Goal: Task Accomplishment & Management: Use online tool/utility

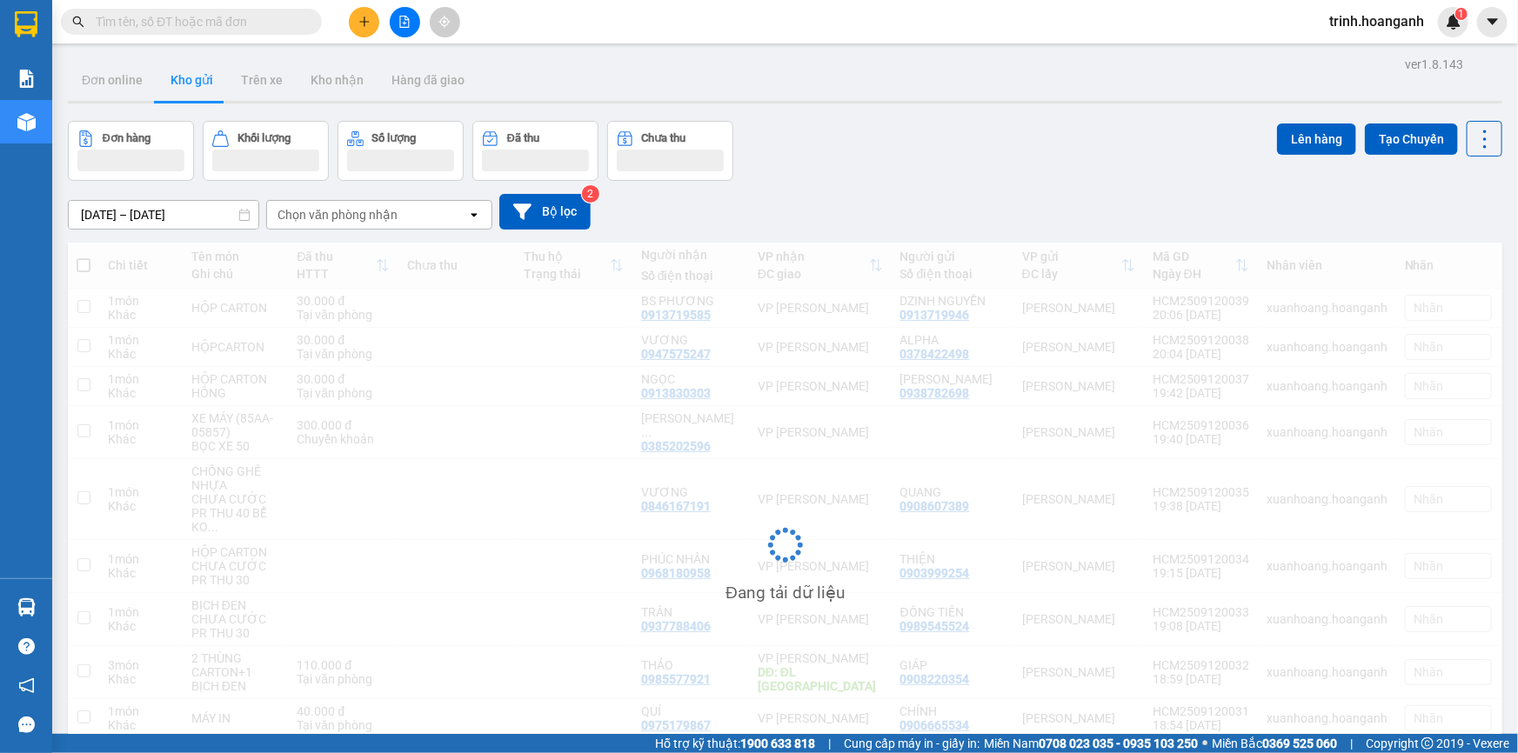
click at [407, 38] on div "Kết quả tìm kiếm ( 0 ) Bộ lọc No Data trinh.hoanganh 1" at bounding box center [759, 21] width 1518 height 43
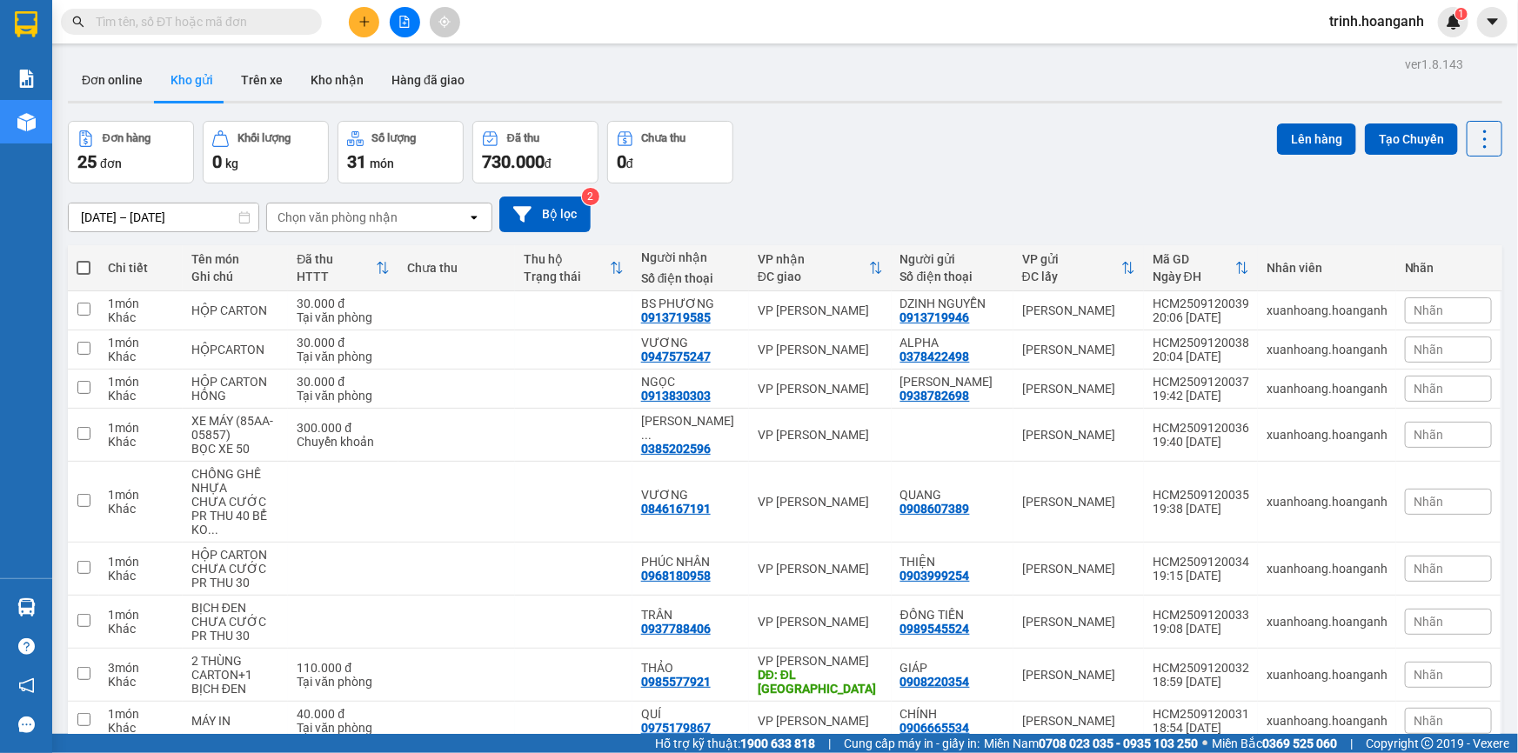
click at [408, 29] on button at bounding box center [405, 22] width 30 height 30
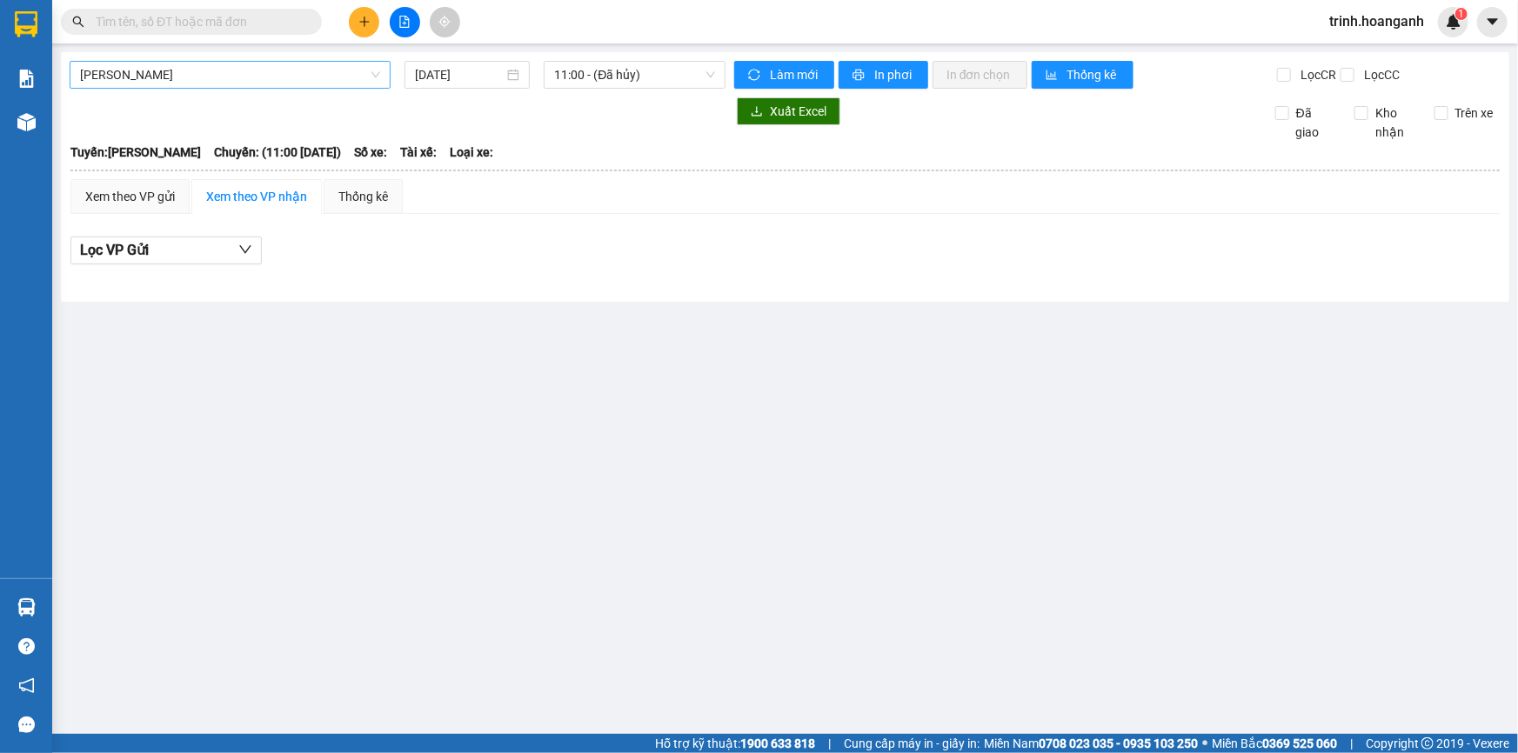
click at [264, 80] on span "[PERSON_NAME]" at bounding box center [230, 75] width 300 height 26
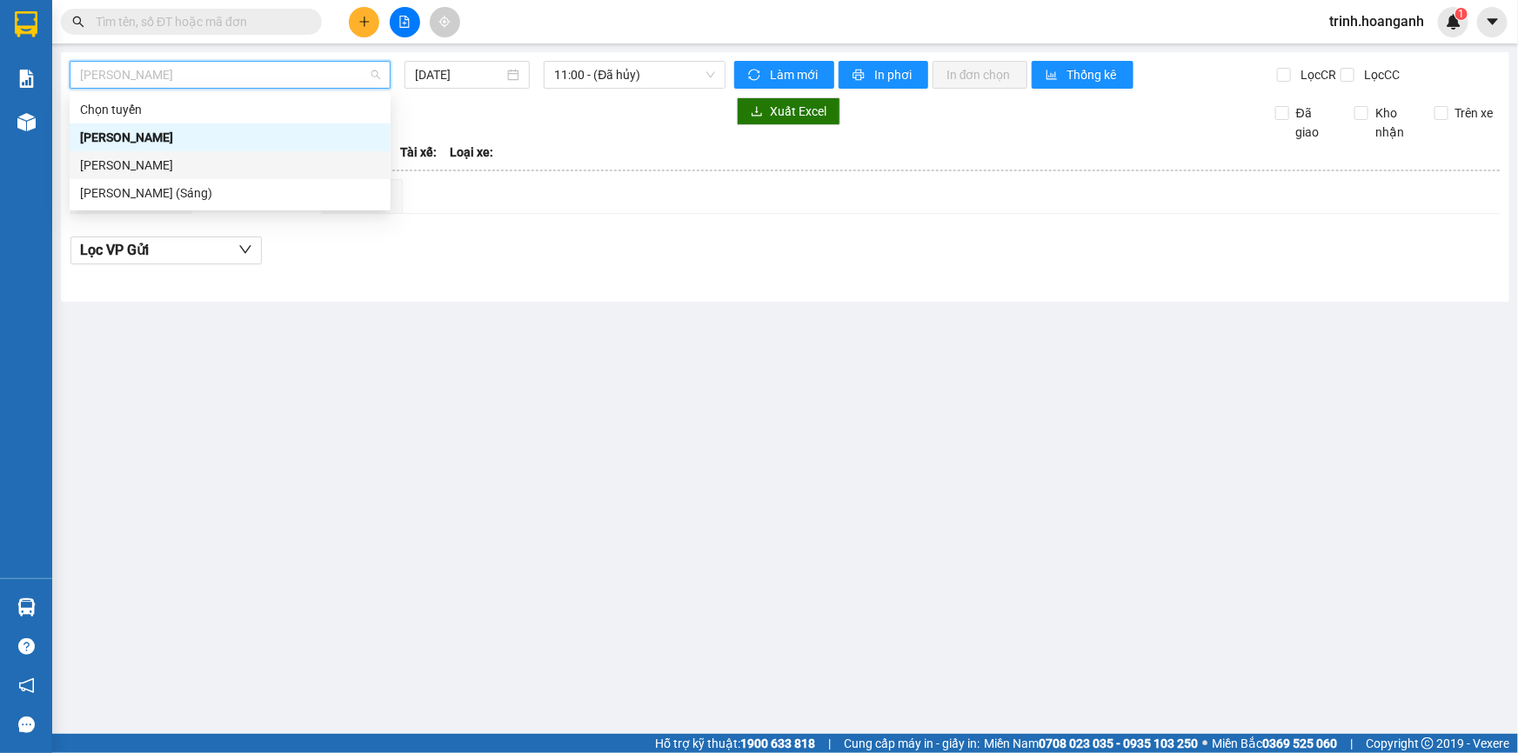
click at [271, 167] on div "[PERSON_NAME]" at bounding box center [230, 165] width 300 height 19
type input "[DATE]"
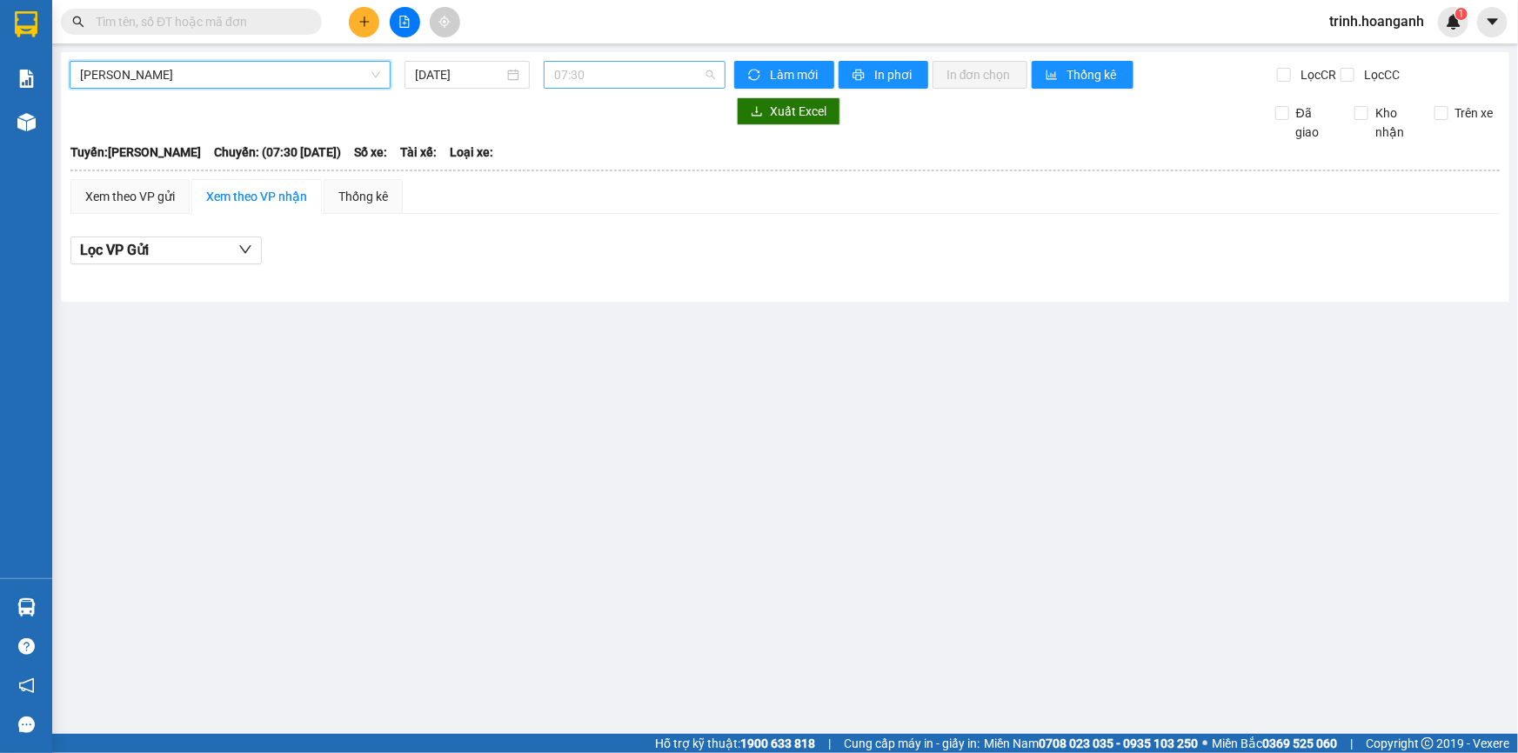
click at [608, 78] on span "07:30" at bounding box center [634, 75] width 161 height 26
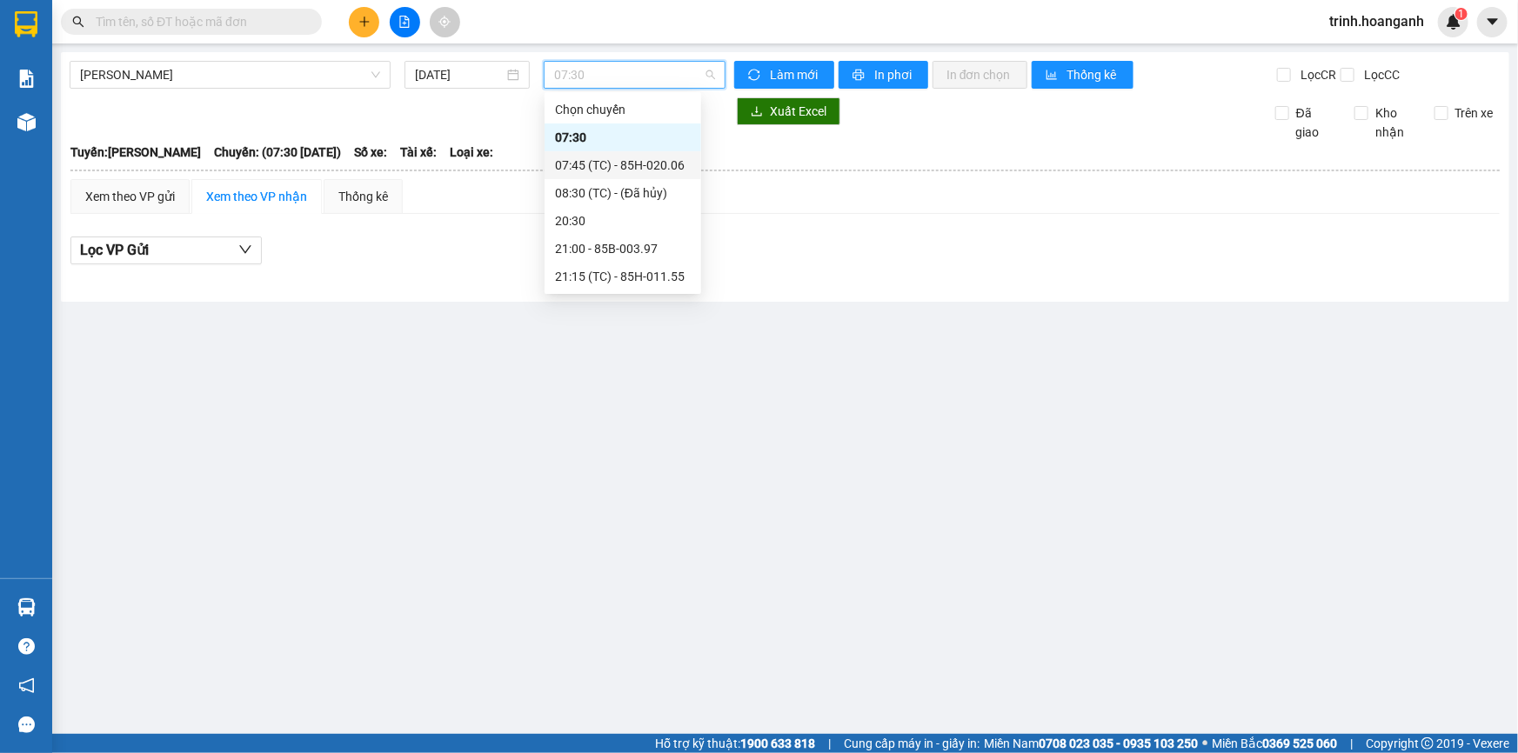
click at [635, 162] on div "07:45 (TC) - 85H-020.06" at bounding box center [623, 165] width 136 height 19
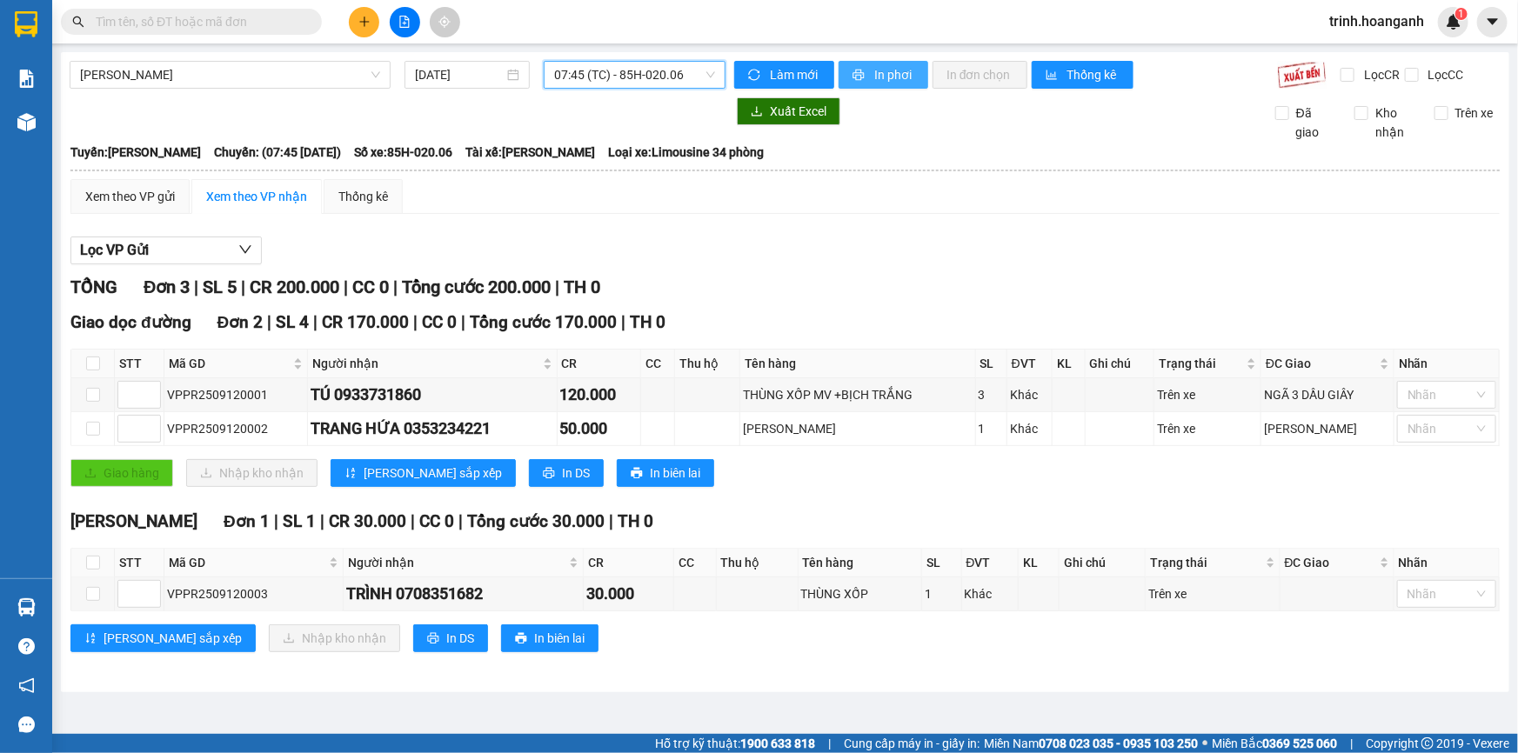
click at [897, 75] on span "In phơi" at bounding box center [894, 74] width 40 height 19
click at [647, 50] on main "[PERSON_NAME] [DATE] 07:45 (TC) - 85H-020.06 Làm mới In phơi In đơn chọn Thống …" at bounding box center [759, 367] width 1518 height 734
click at [636, 69] on span "07:45 (TC) - 85H-020.06" at bounding box center [634, 75] width 161 height 26
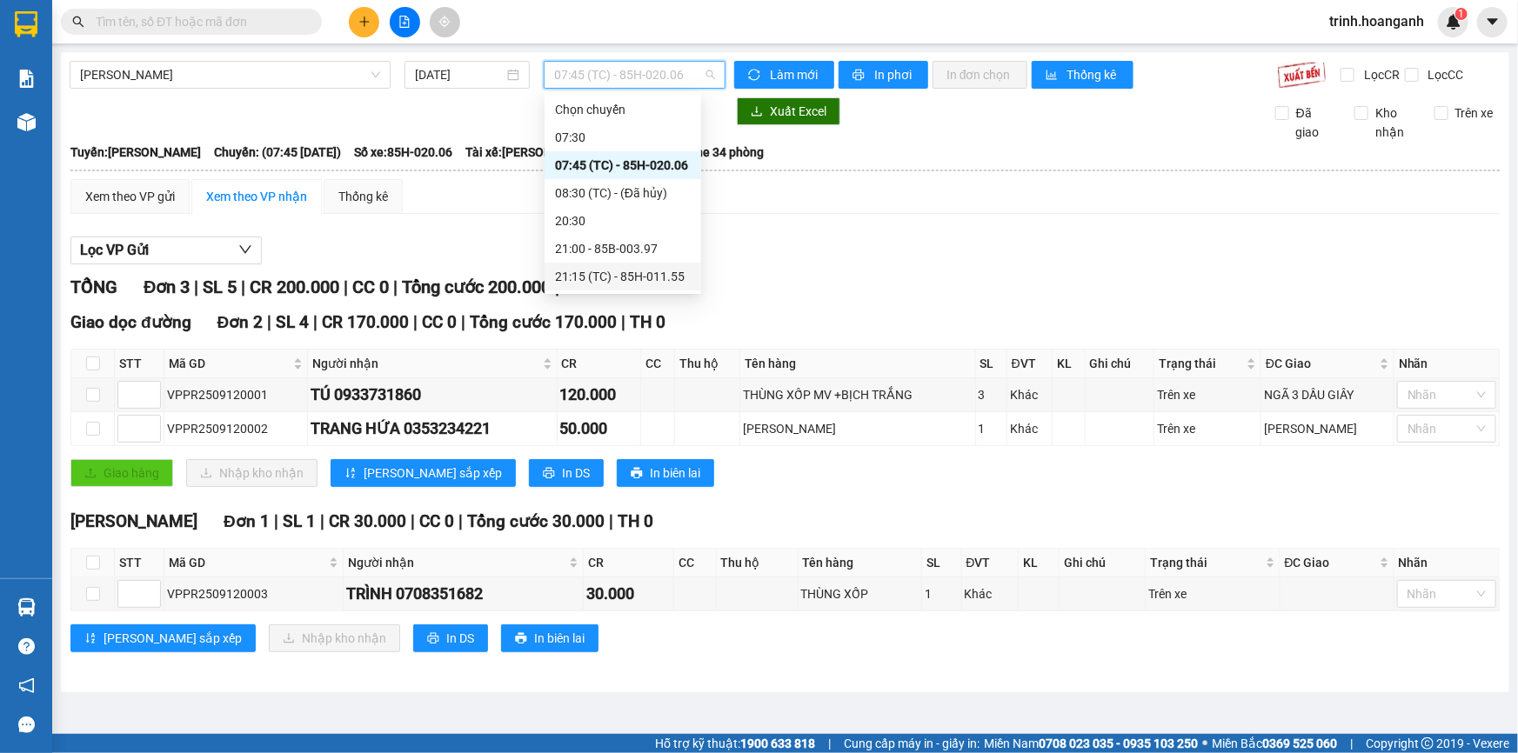
click at [664, 282] on div "21:15 (TC) - 85H-011.55" at bounding box center [623, 276] width 136 height 19
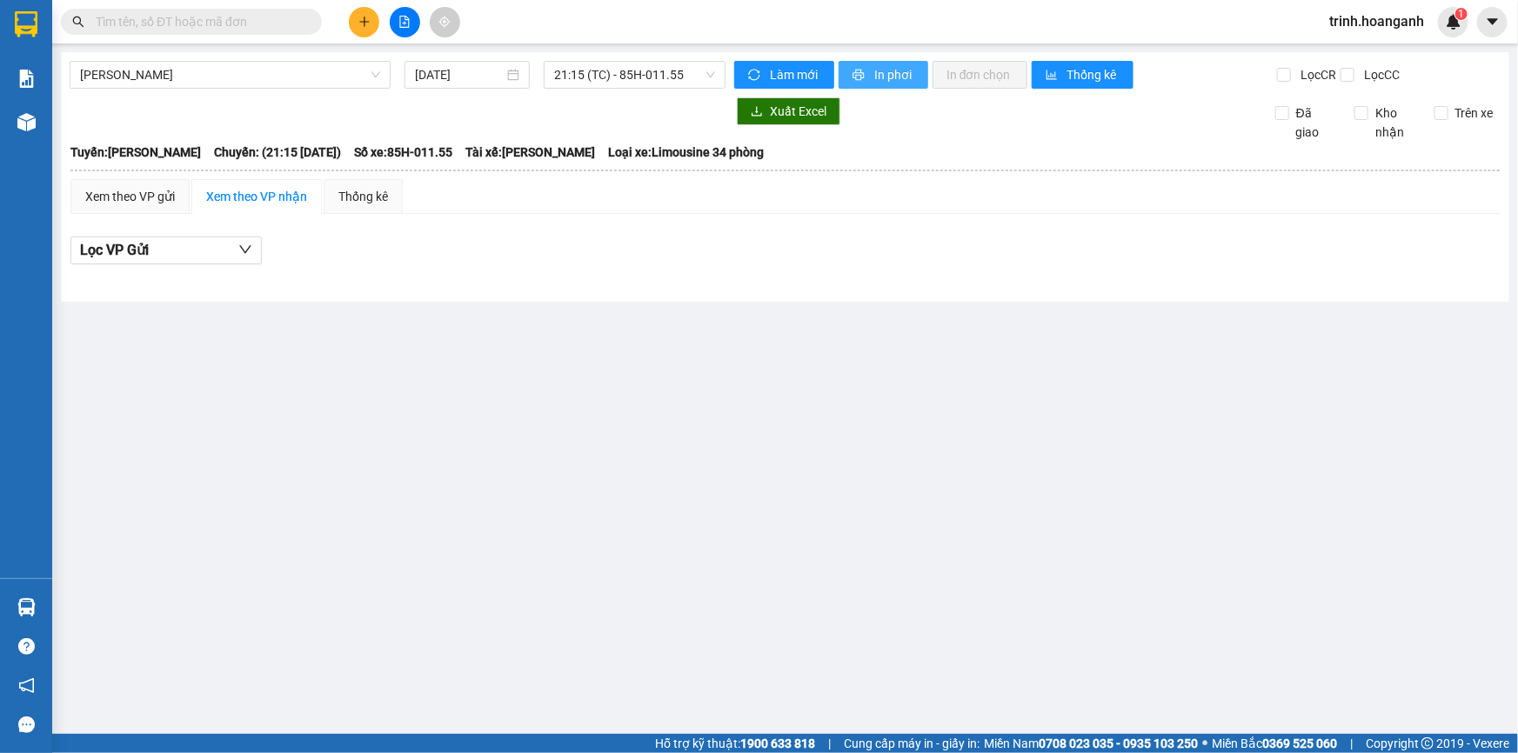
click at [869, 69] on button "In phơi" at bounding box center [884, 75] width 90 height 28
click at [672, 75] on span "21:15 (TC) - 85H-011.55" at bounding box center [634, 75] width 161 height 26
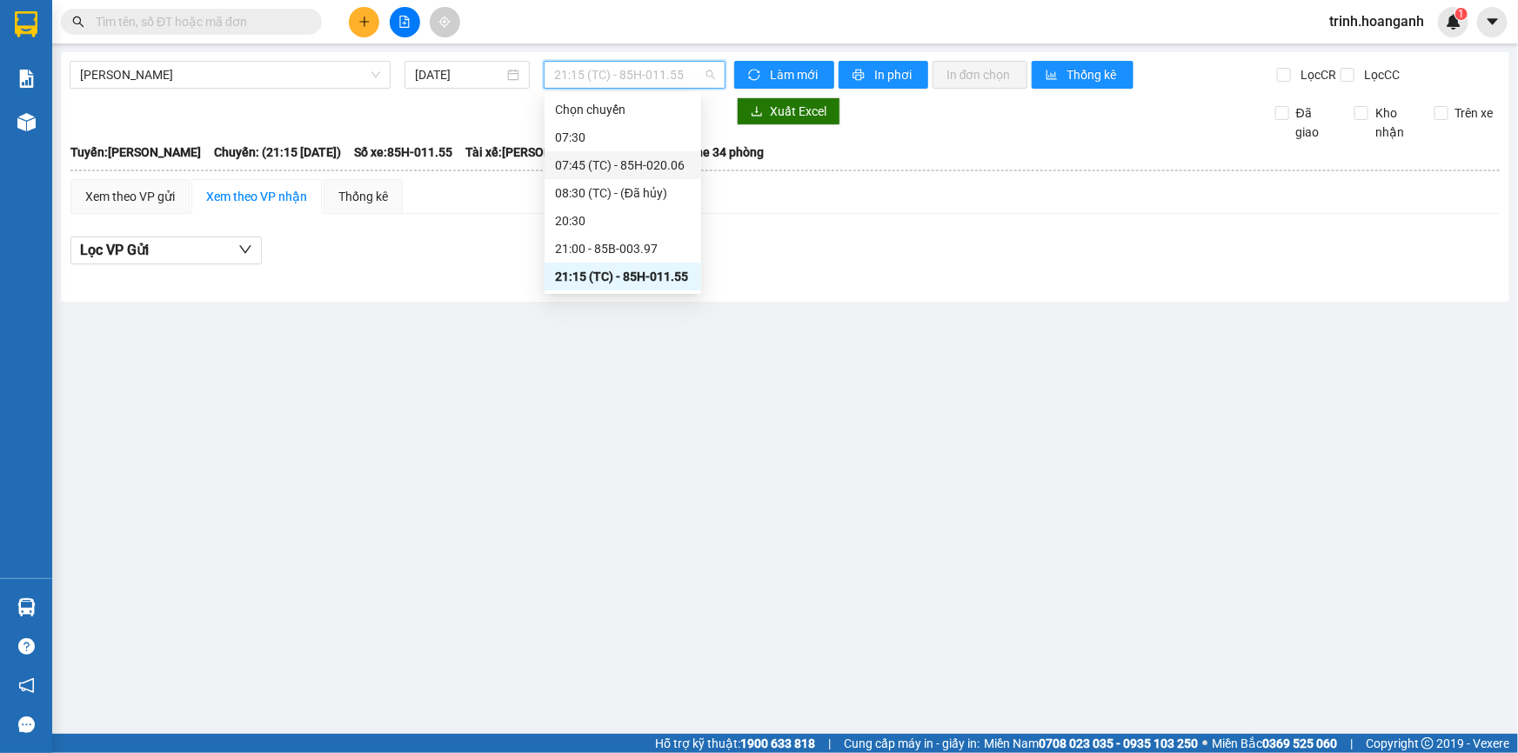
click at [602, 157] on div "07:45 (TC) - 85H-020.06" at bounding box center [623, 165] width 136 height 19
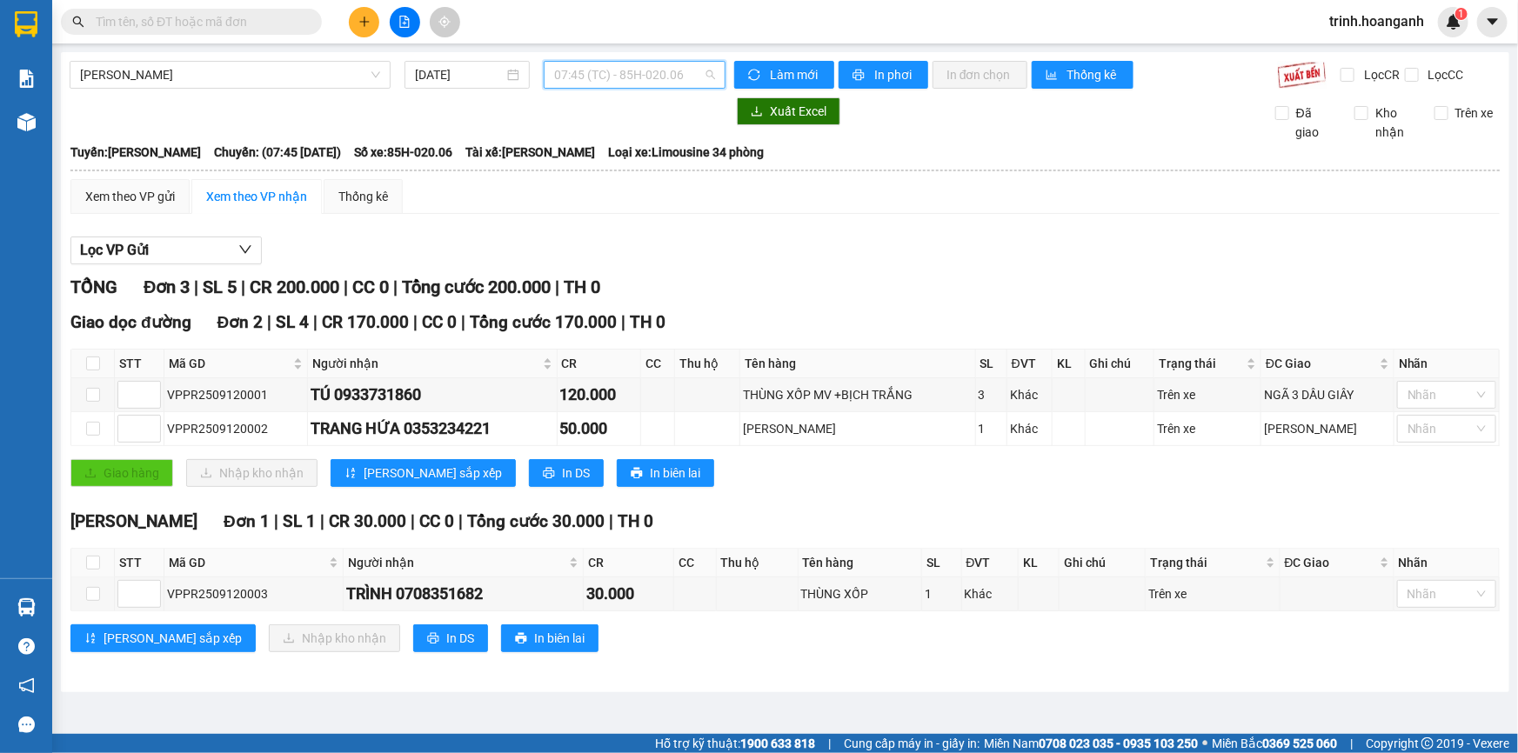
click at [679, 77] on span "07:45 (TC) - 85H-020.06" at bounding box center [634, 75] width 161 height 26
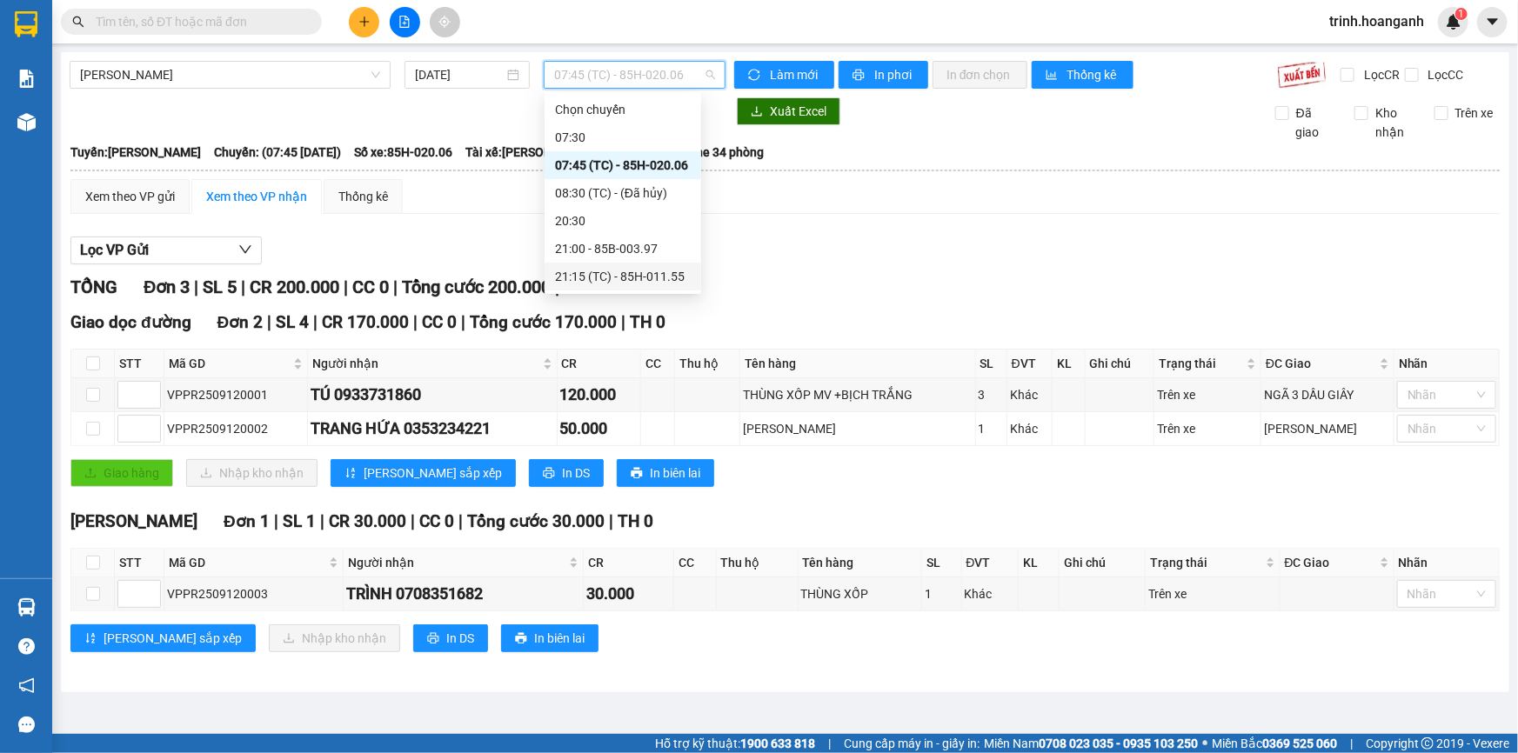
click at [681, 277] on div "21:15 (TC) - 85H-011.55" at bounding box center [623, 276] width 136 height 19
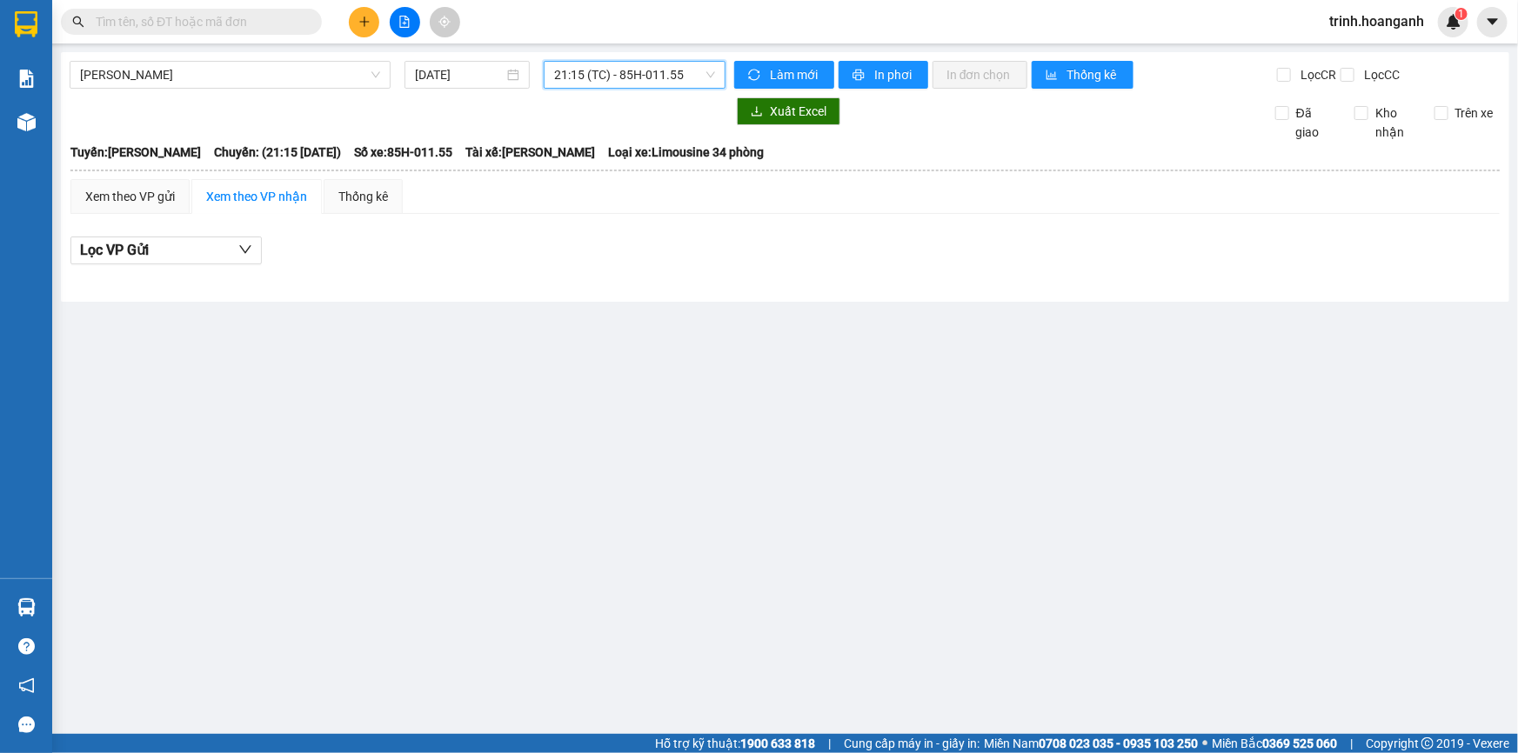
click at [693, 75] on span "21:15 (TC) - 85H-011.55" at bounding box center [634, 75] width 161 height 26
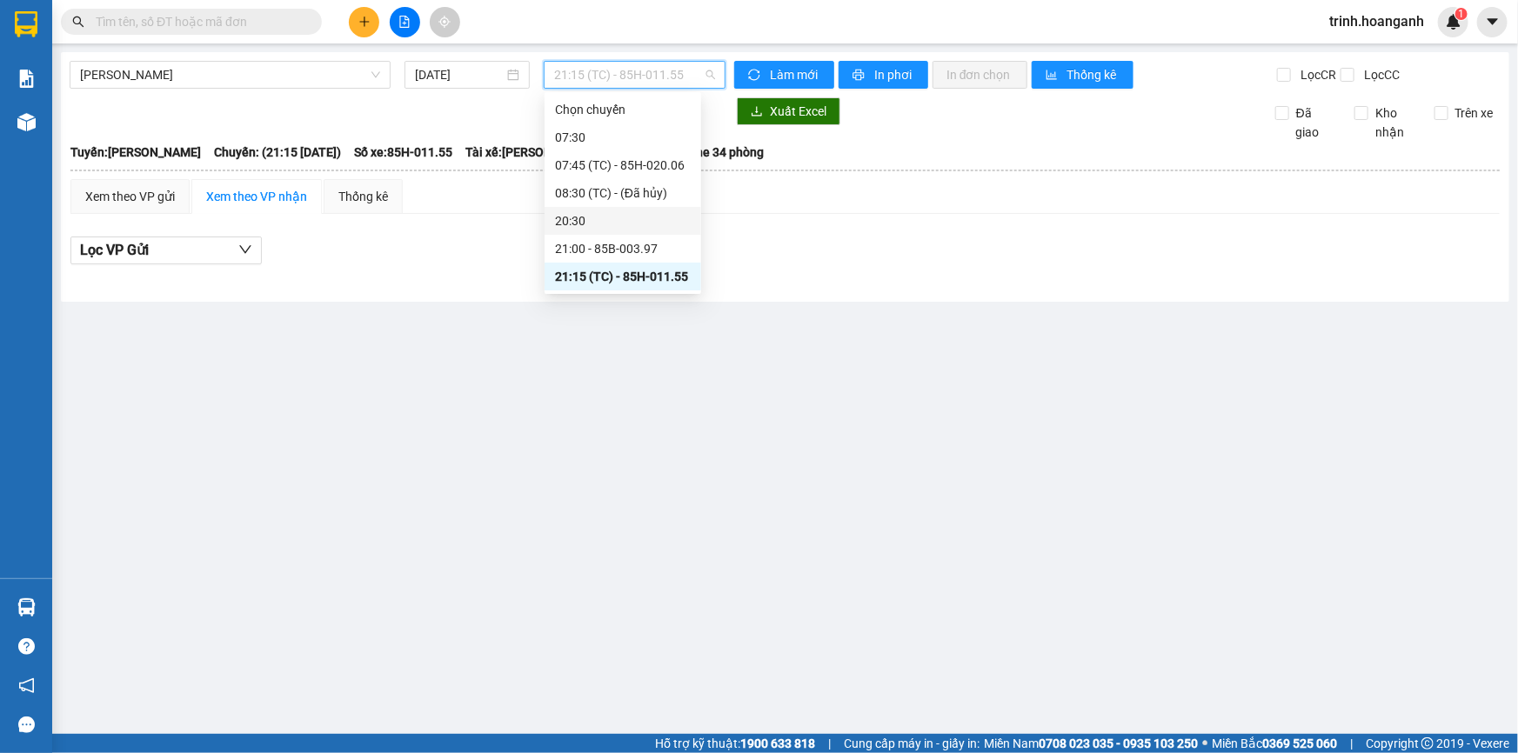
click at [628, 218] on div "20:30" at bounding box center [623, 220] width 136 height 19
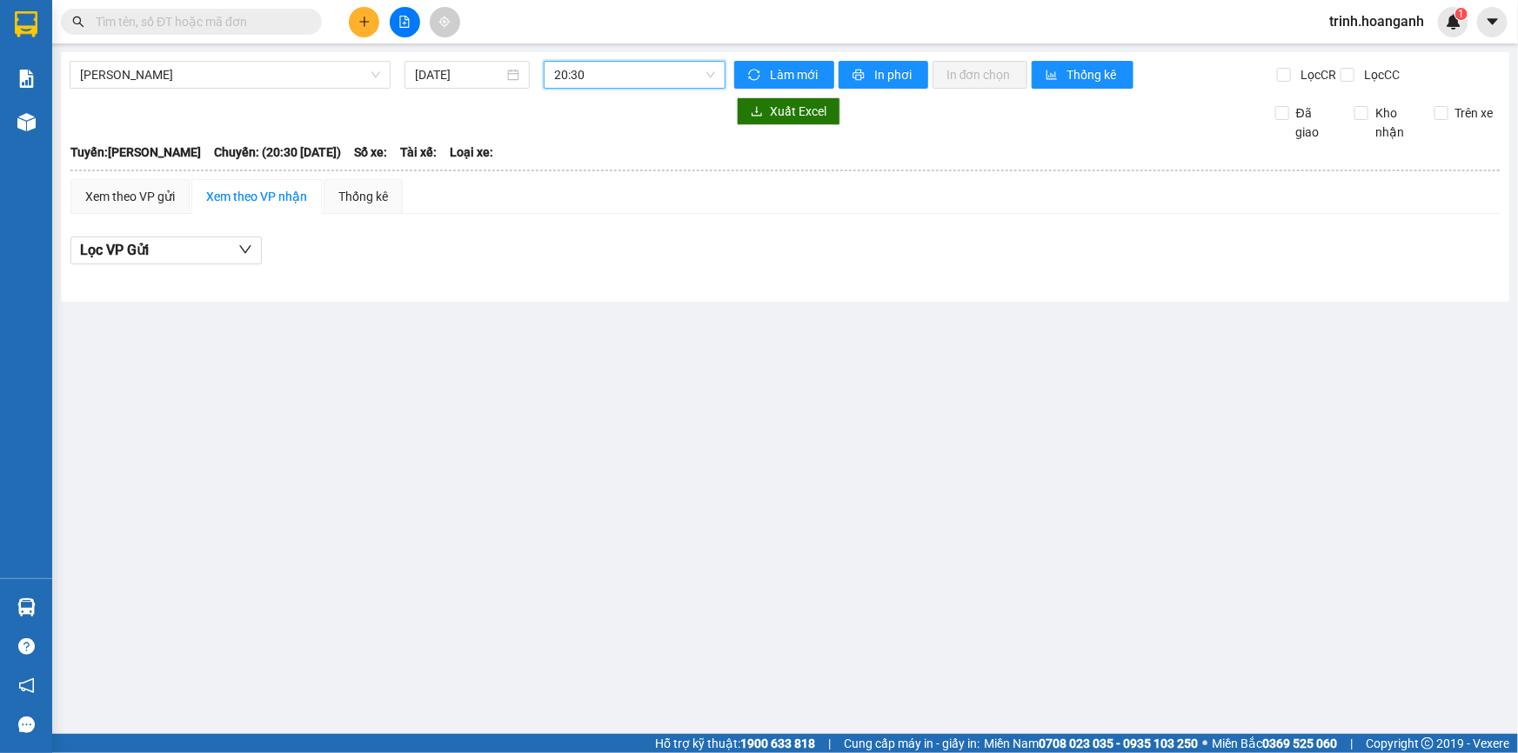
click at [644, 91] on div "[PERSON_NAME] [DATE] 20:30 20:30 Làm mới In phơi In đơn chọn Thống kê Lọc CR Lọ…" at bounding box center [785, 177] width 1448 height 250
click at [680, 77] on span "20:30" at bounding box center [634, 75] width 161 height 26
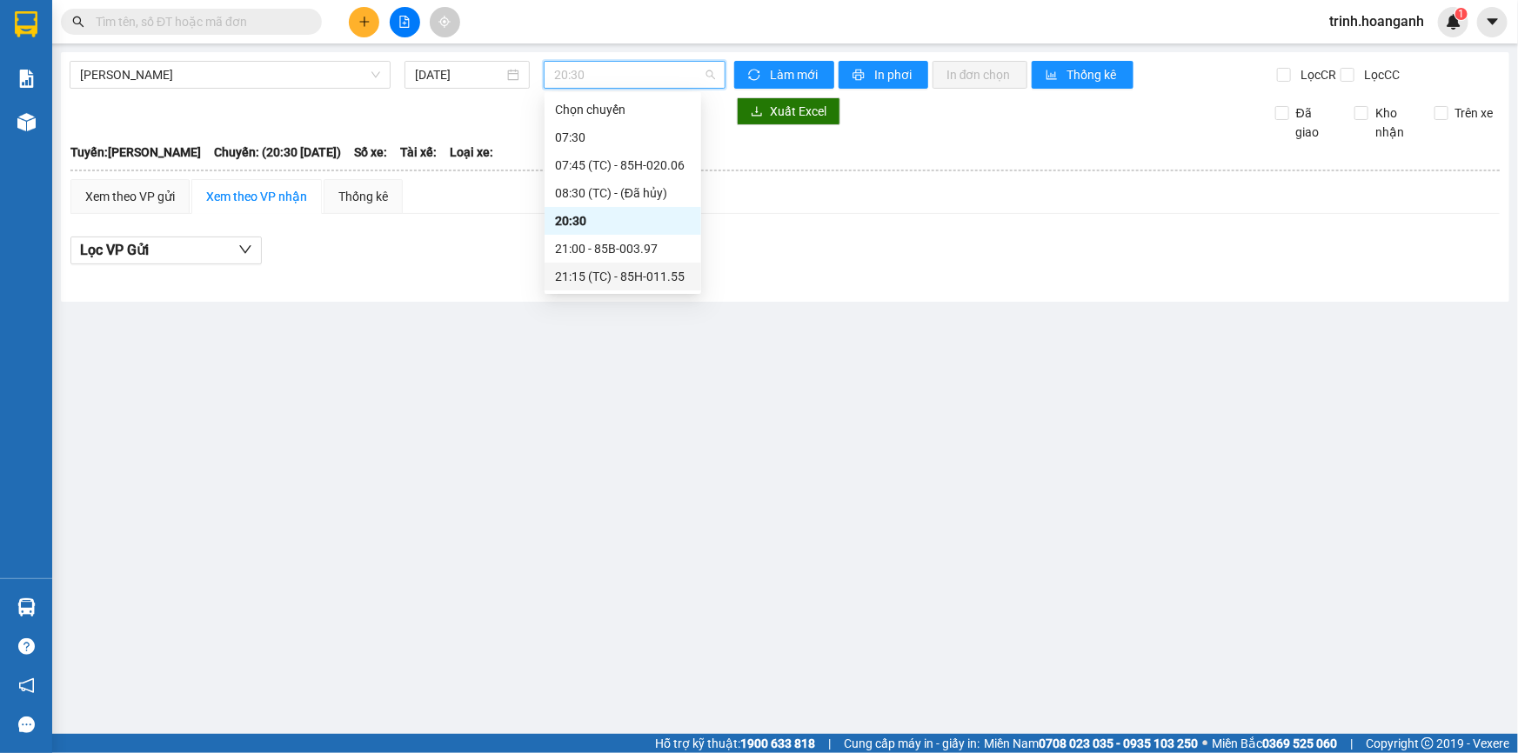
click at [652, 284] on div "21:15 (TC) - 85H-011.55" at bounding box center [623, 276] width 136 height 19
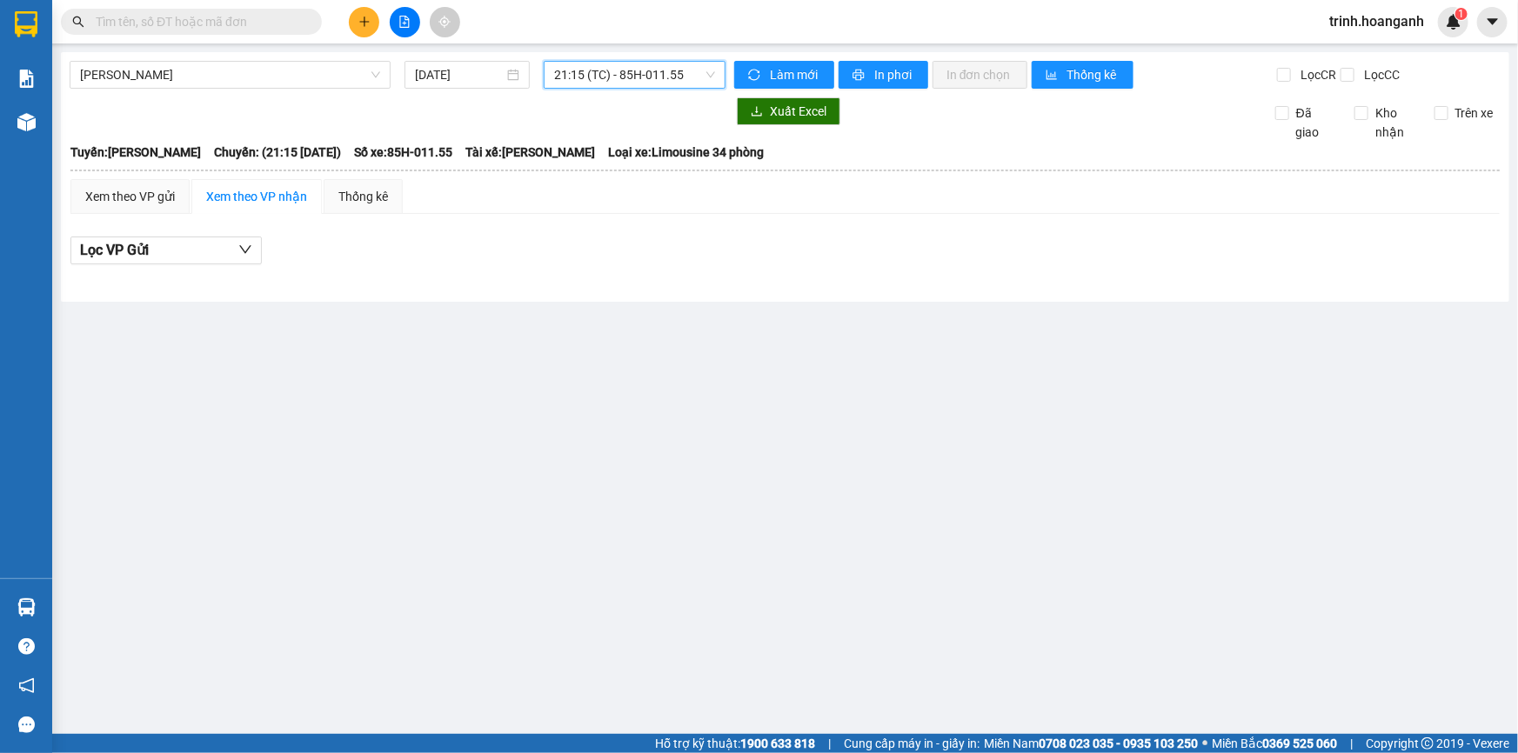
click at [657, 74] on span "21:15 (TC) - 85H-011.55" at bounding box center [634, 75] width 161 height 26
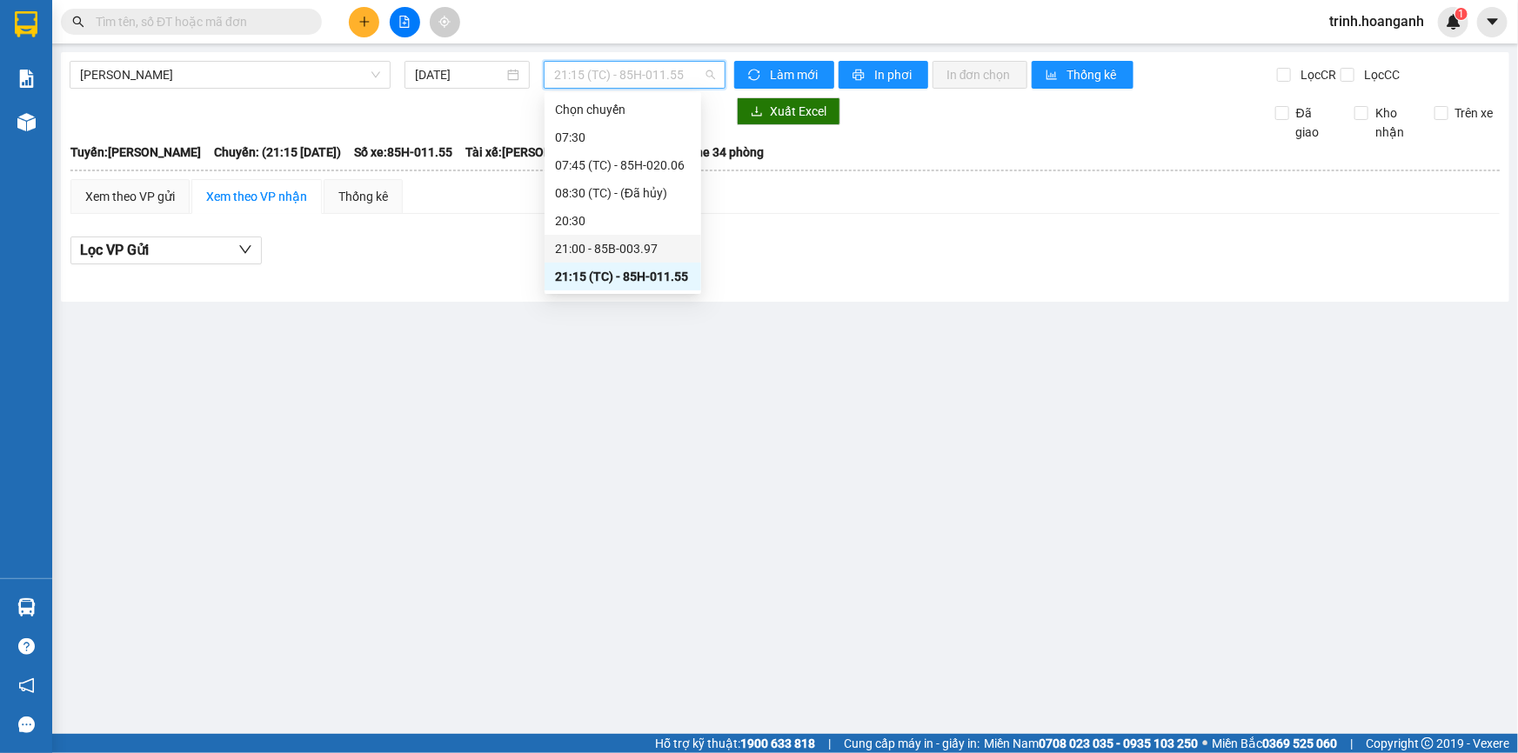
click at [634, 249] on div "21:00 - 85B-003.97" at bounding box center [623, 248] width 136 height 19
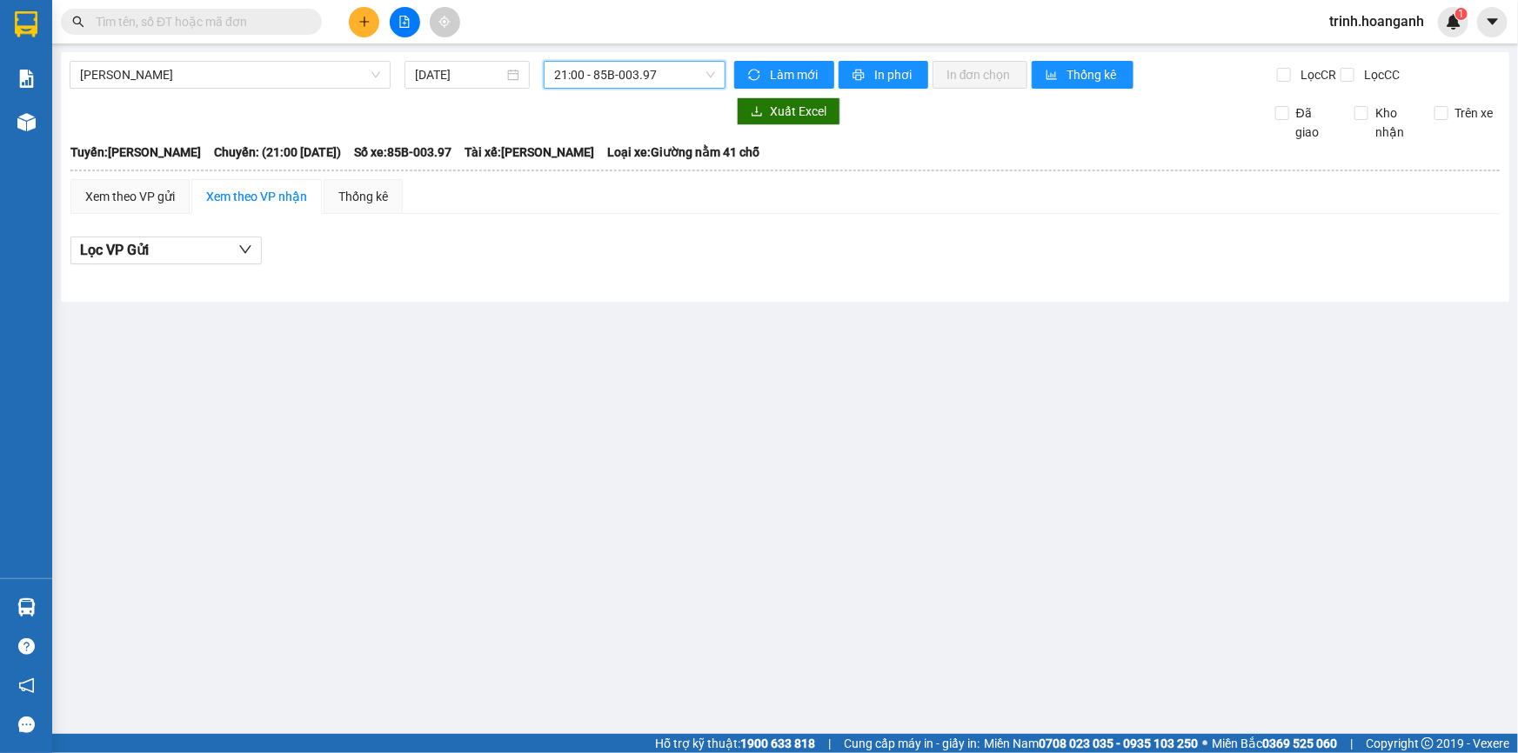
click at [658, 80] on span "21:00 - 85B-003.97" at bounding box center [634, 75] width 161 height 26
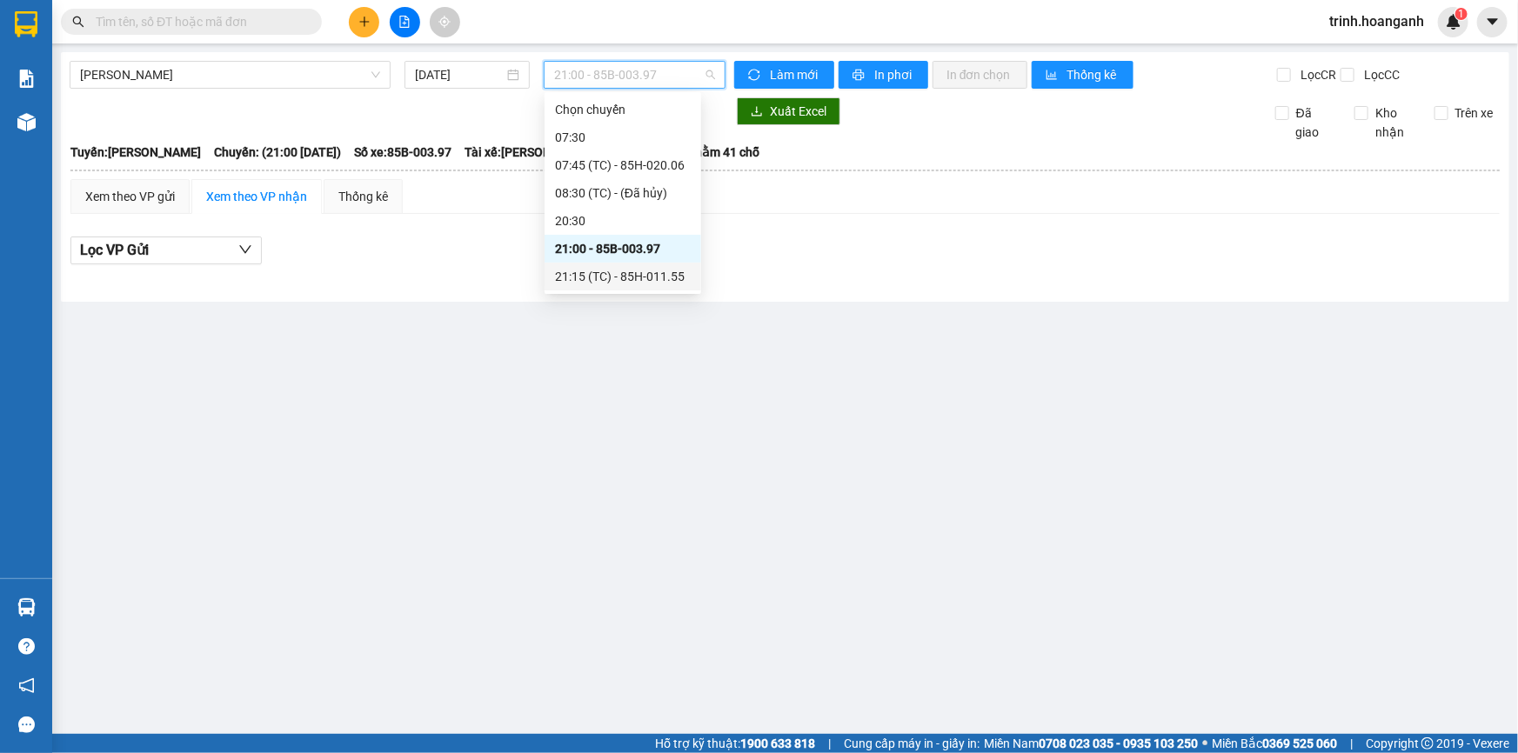
click at [658, 275] on div "21:15 (TC) - 85H-011.55" at bounding box center [623, 276] width 136 height 19
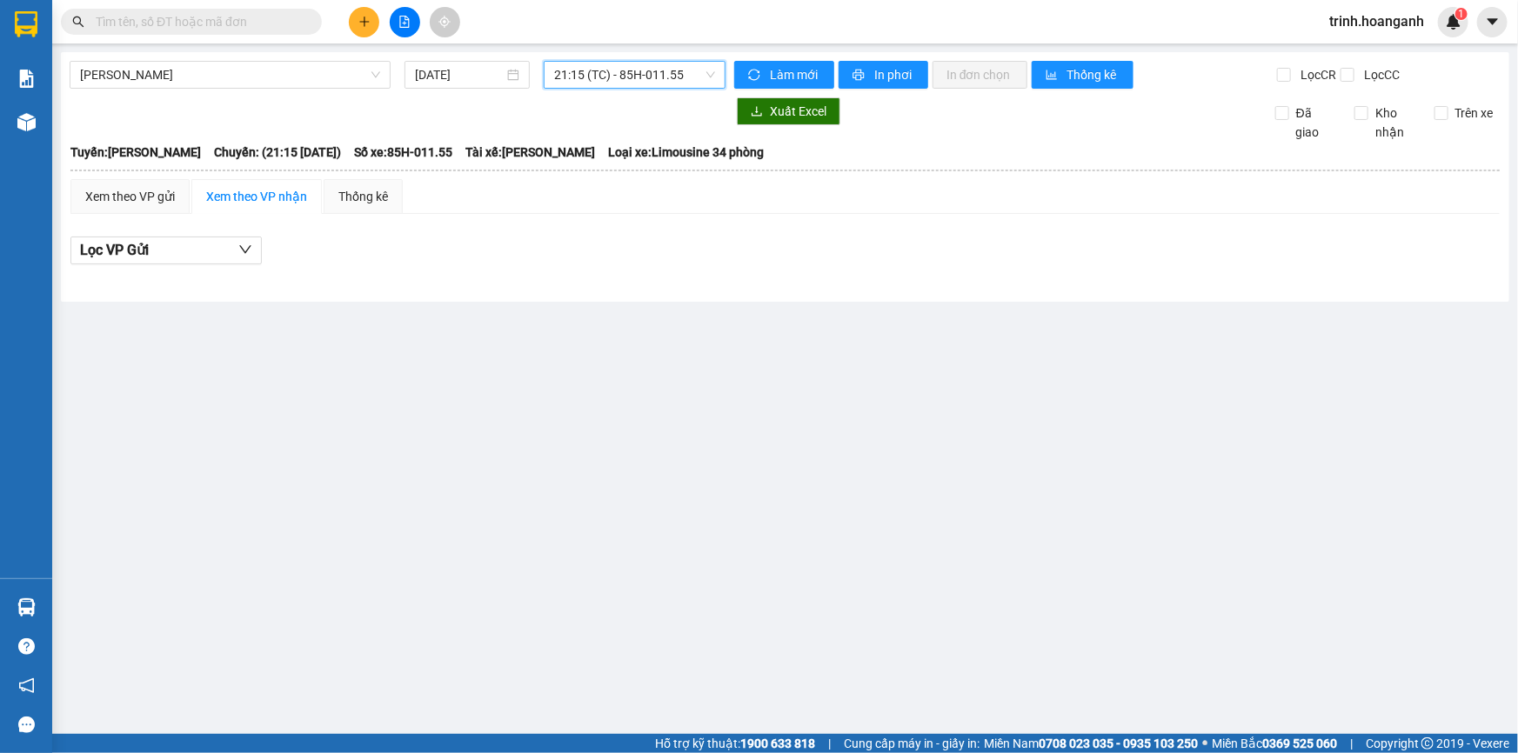
click at [626, 65] on span "21:15 (TC) - 85H-011.55" at bounding box center [634, 75] width 161 height 26
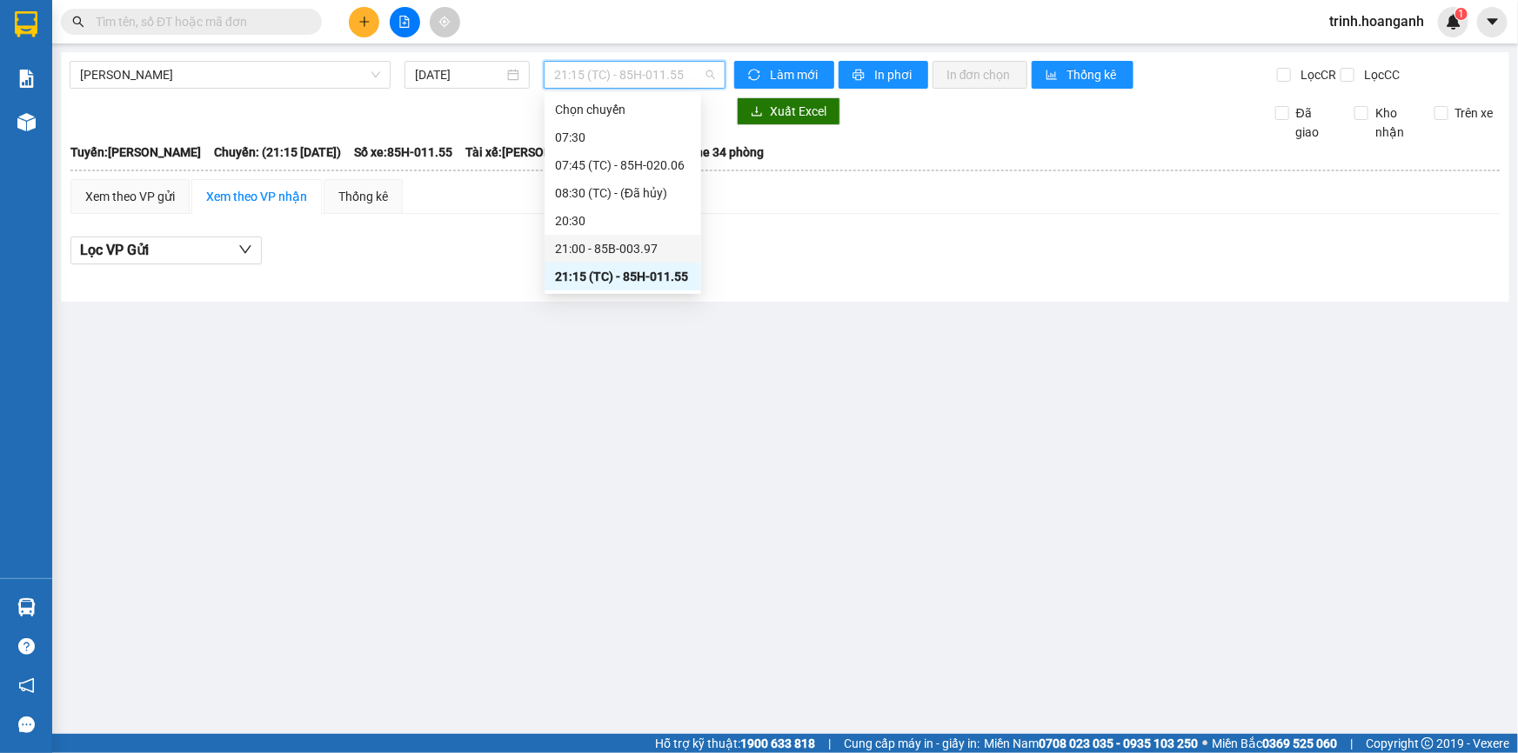
click at [596, 250] on div "21:00 - 85B-003.97" at bounding box center [623, 248] width 136 height 19
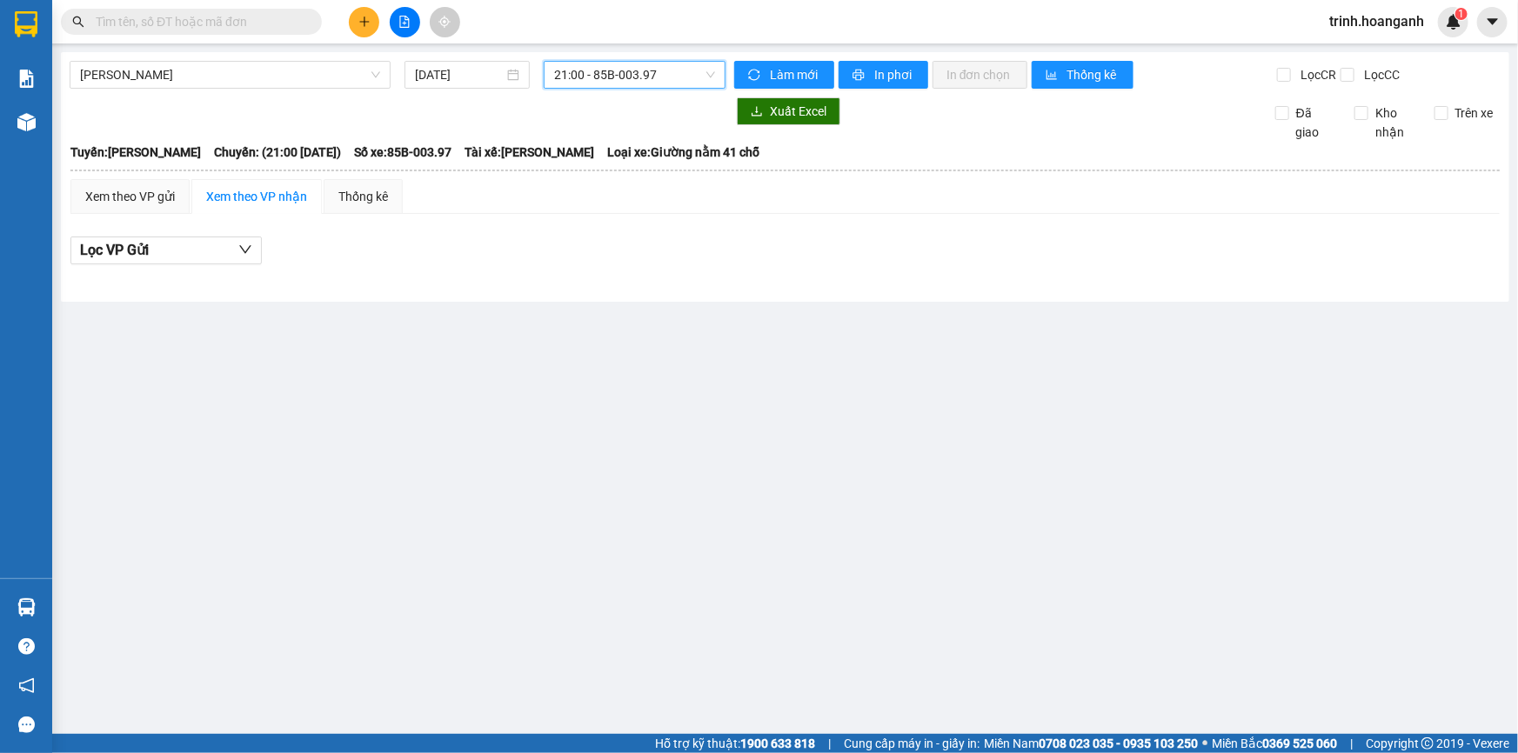
click at [643, 81] on span "21:00 - 85B-003.97" at bounding box center [634, 75] width 161 height 26
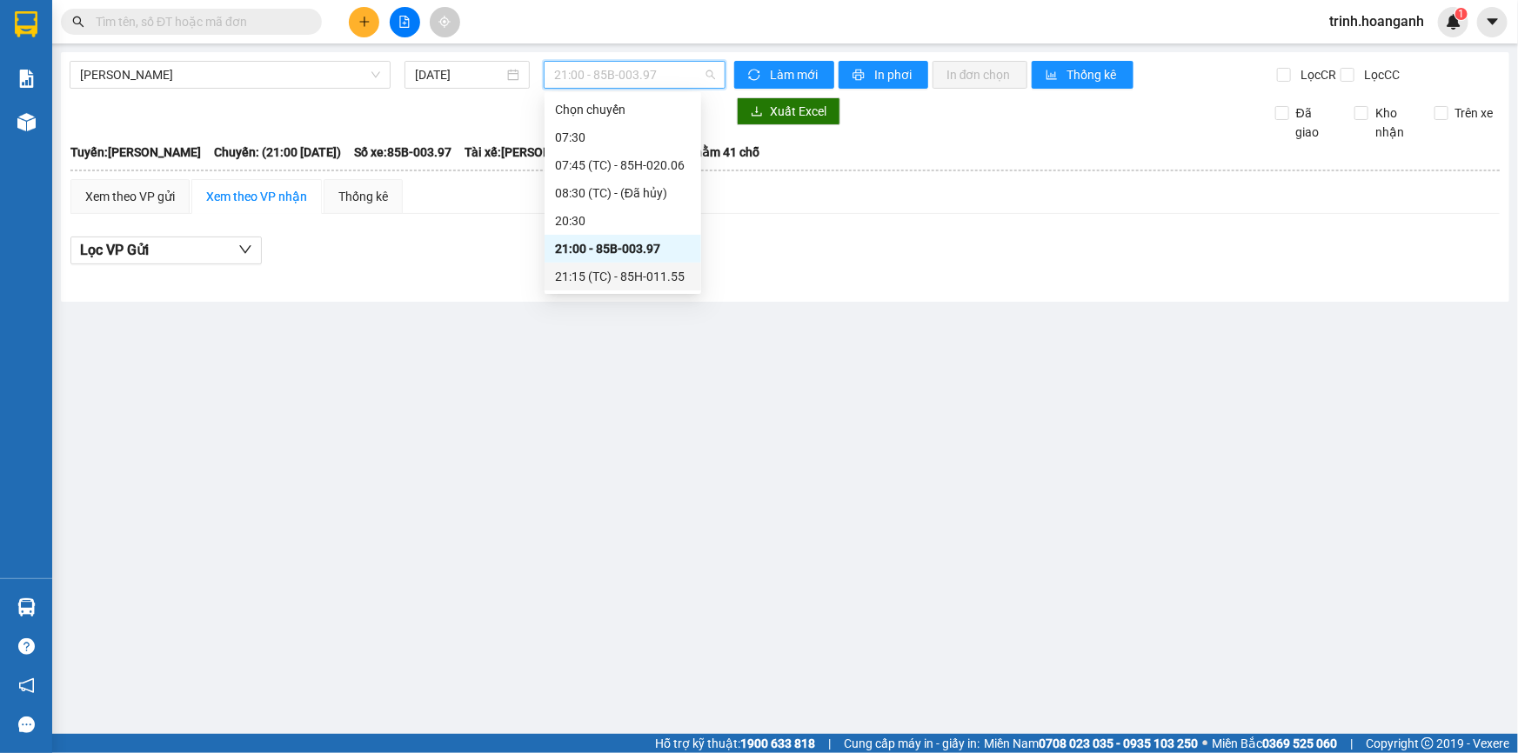
click at [629, 278] on div "21:15 (TC) - 85H-011.55" at bounding box center [623, 276] width 136 height 19
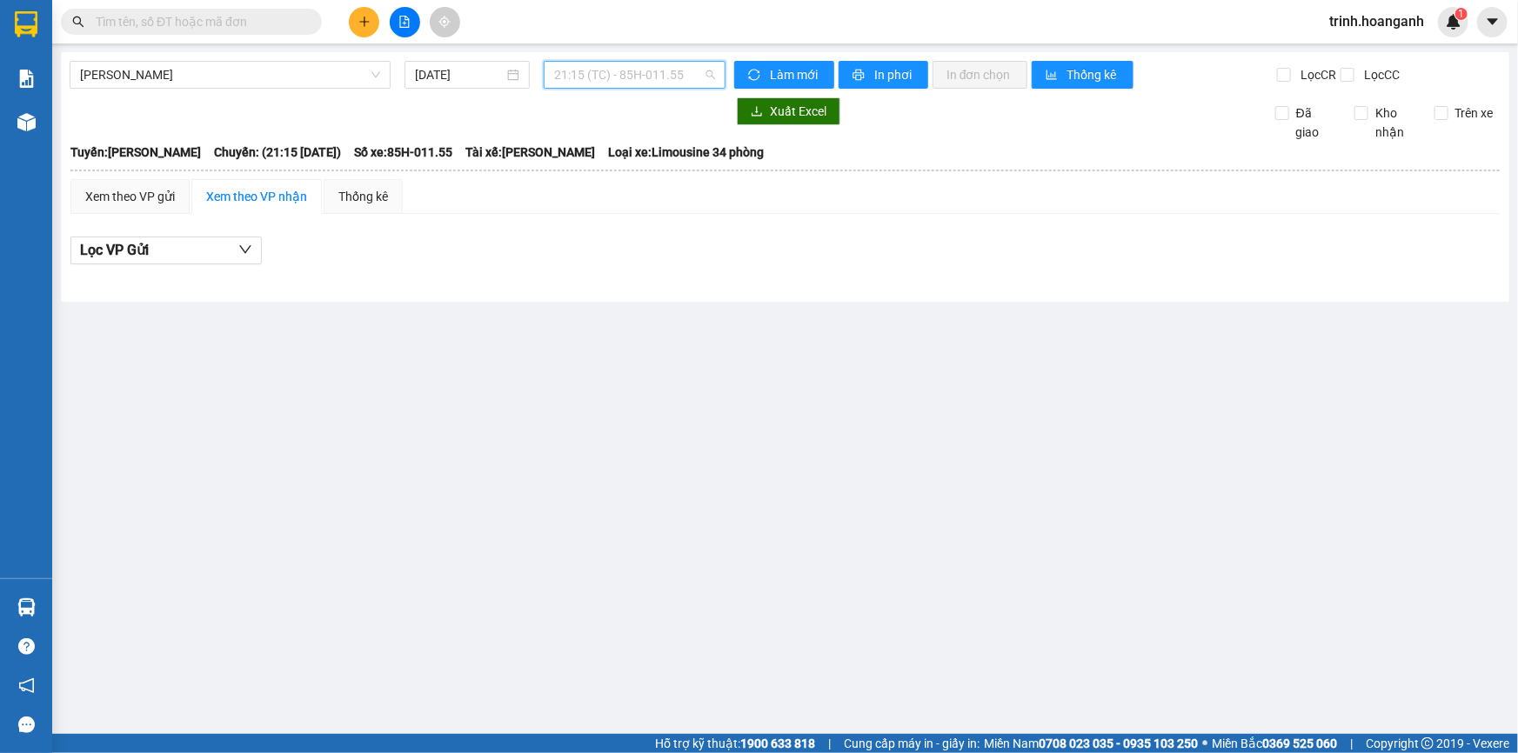
click at [565, 69] on span "21:15 (TC) - 85H-011.55" at bounding box center [634, 75] width 161 height 26
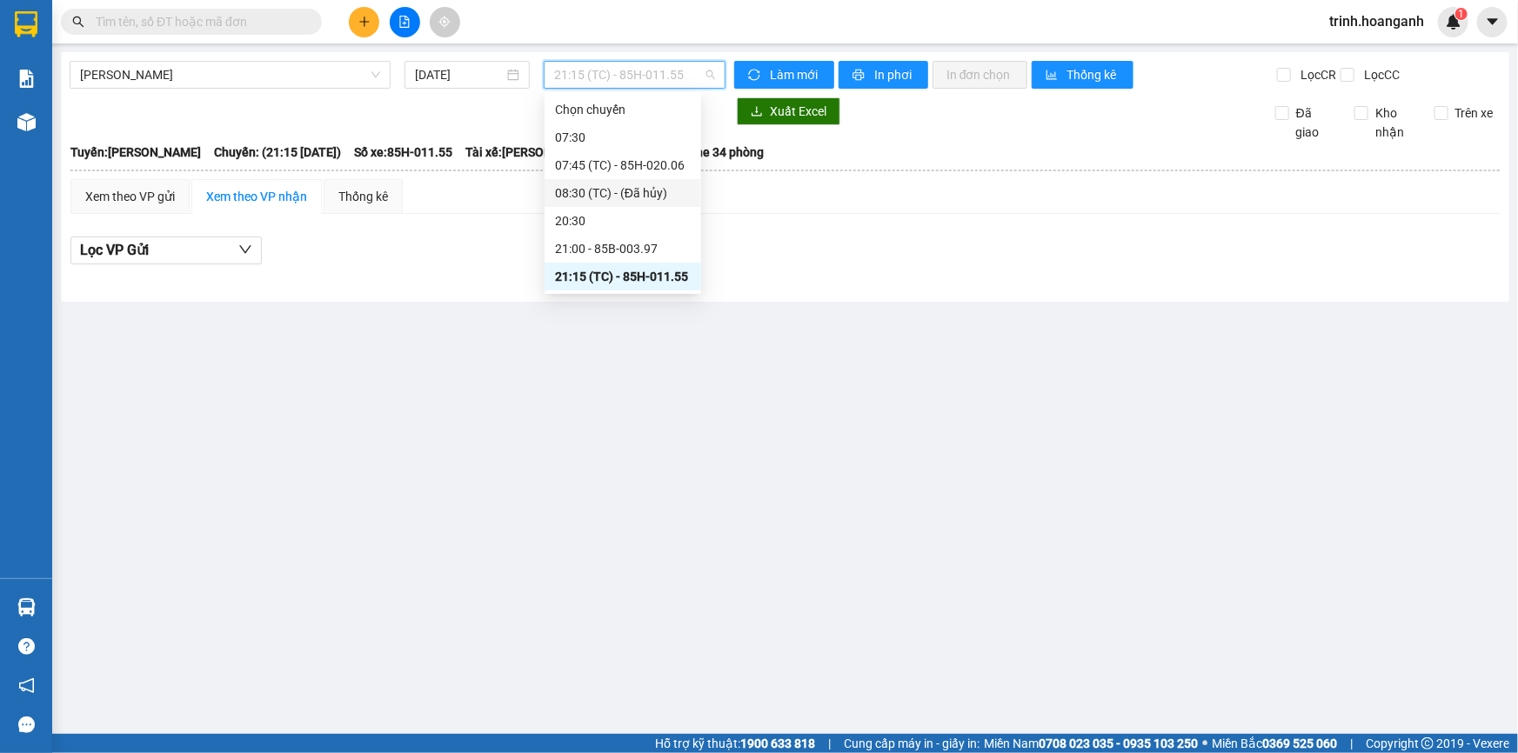
click at [583, 190] on div "08:30 (TC) - (Đã hủy)" at bounding box center [623, 193] width 136 height 19
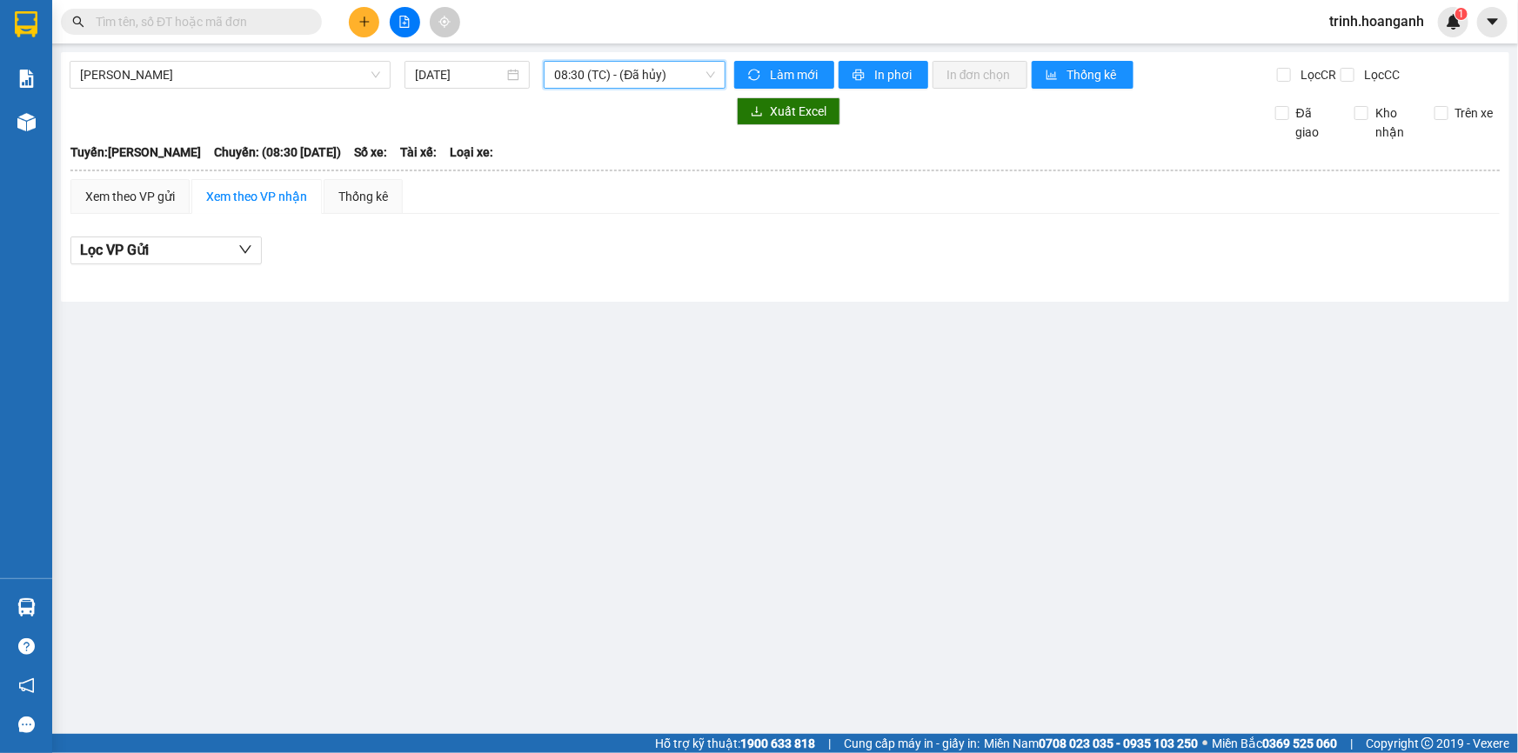
click at [658, 70] on span "08:30 (TC) - (Đã hủy)" at bounding box center [634, 75] width 161 height 26
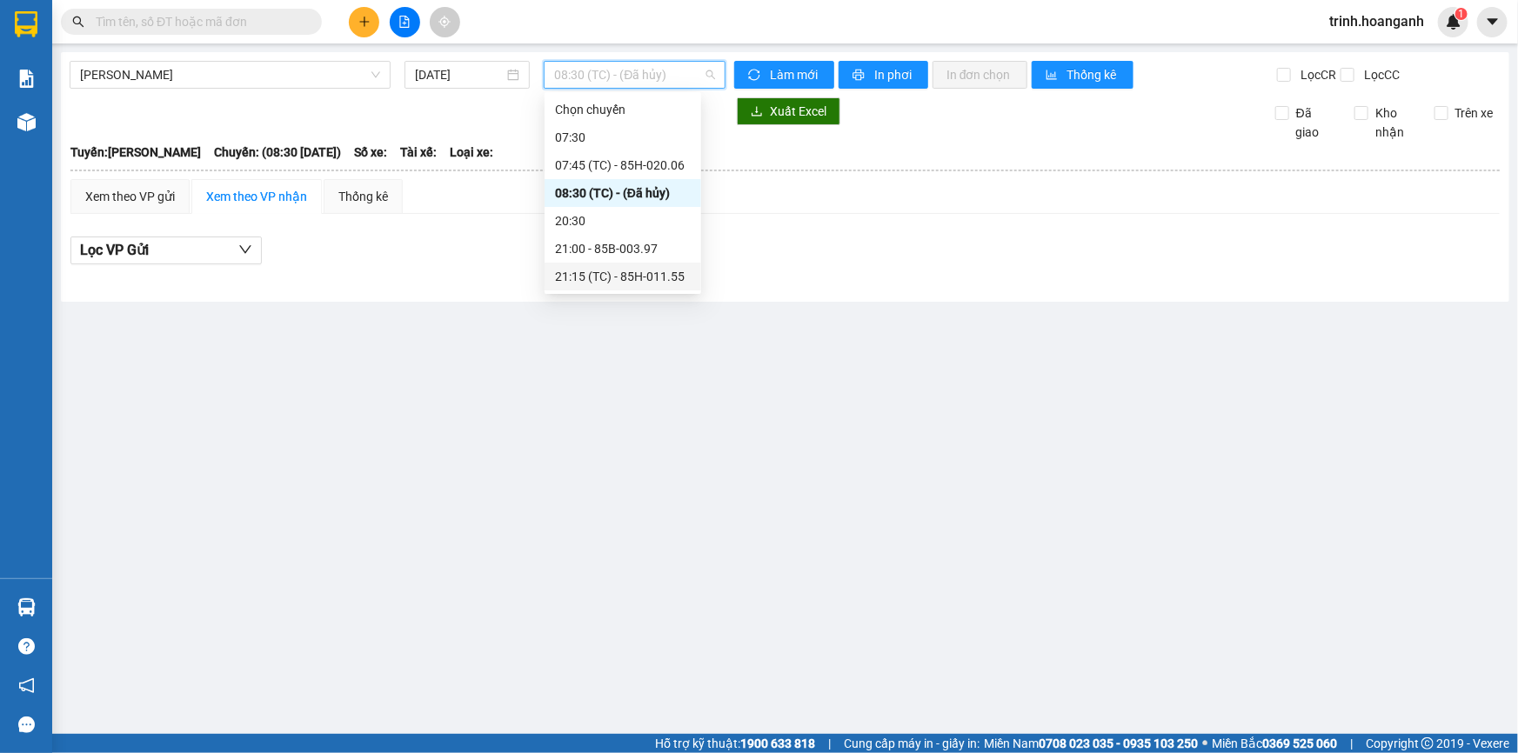
click at [651, 283] on div "21:15 (TC) - 85H-011.55" at bounding box center [623, 276] width 136 height 19
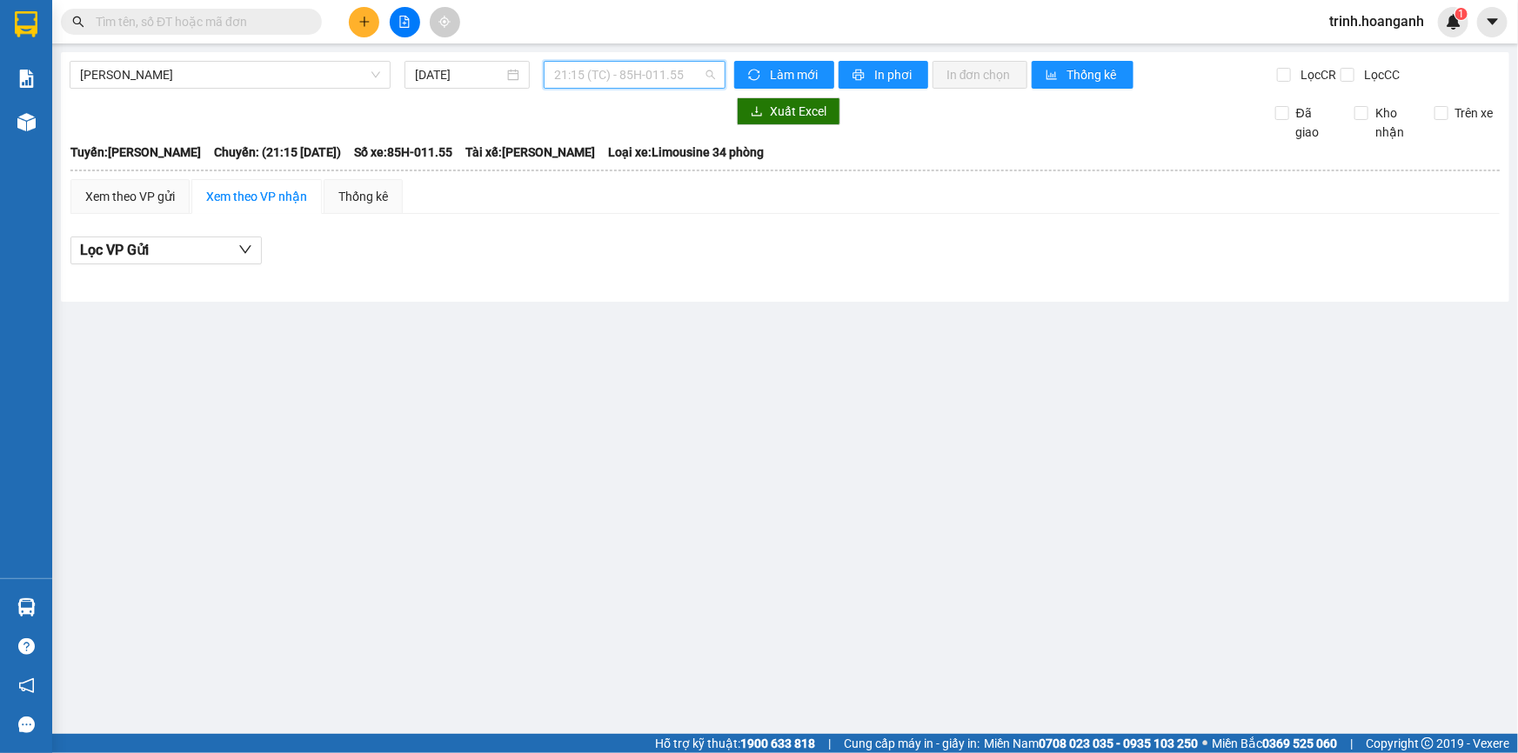
click at [600, 64] on span "21:15 (TC) - 85H-011.55" at bounding box center [634, 75] width 161 height 26
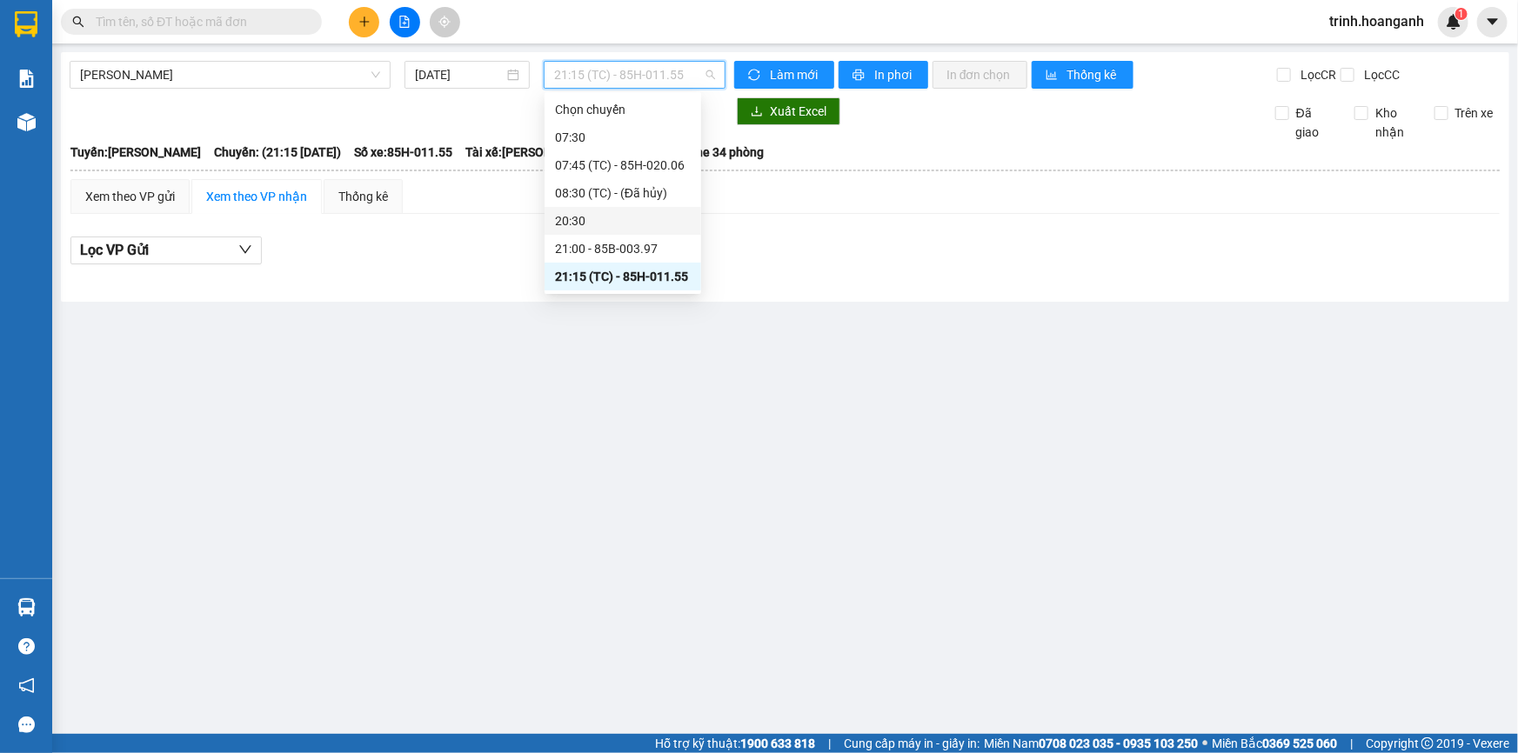
click at [639, 252] on div "21:00 - 85B-003.97" at bounding box center [623, 248] width 136 height 19
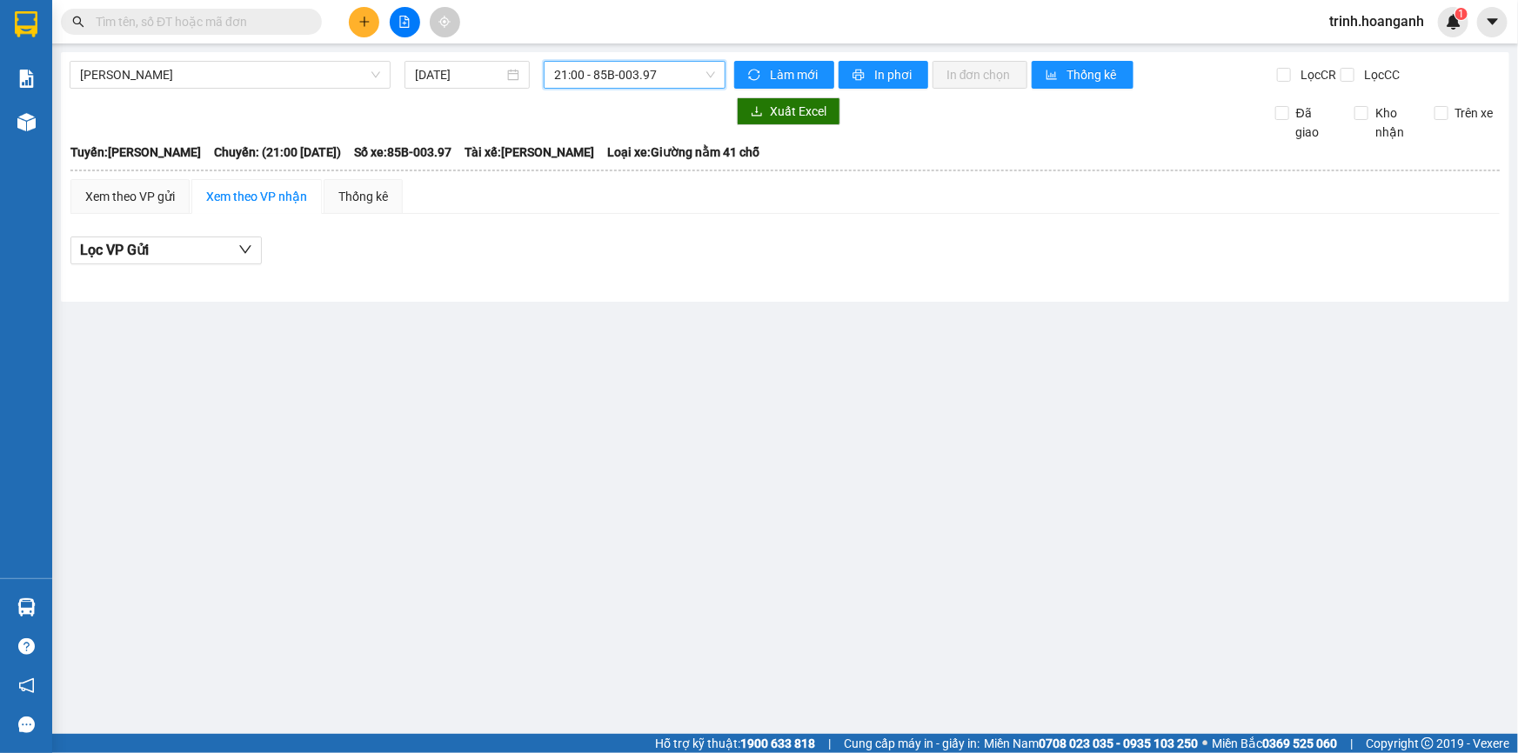
click at [647, 82] on span "21:00 - 85B-003.97" at bounding box center [634, 75] width 161 height 26
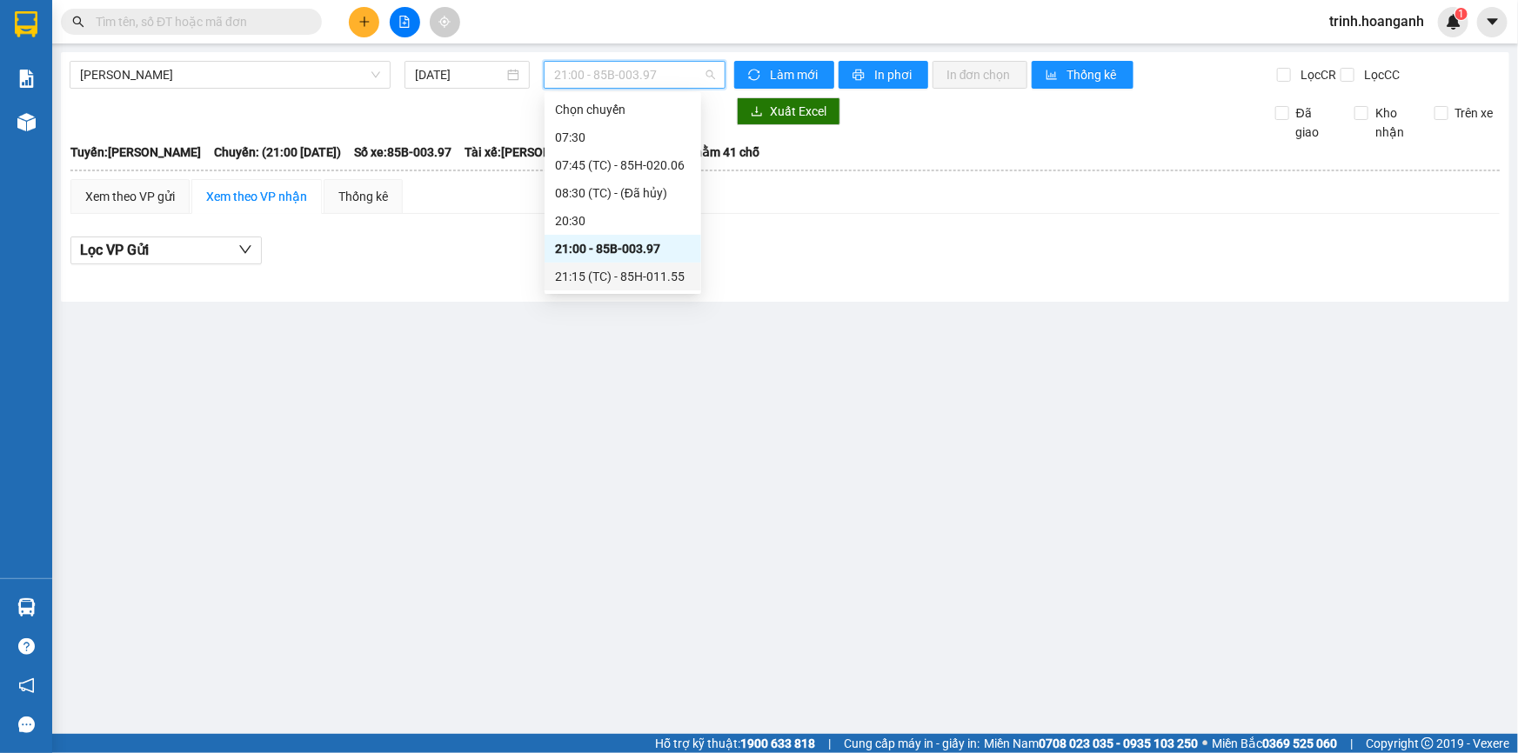
click at [666, 273] on div "21:15 (TC) - 85H-011.55" at bounding box center [623, 276] width 136 height 19
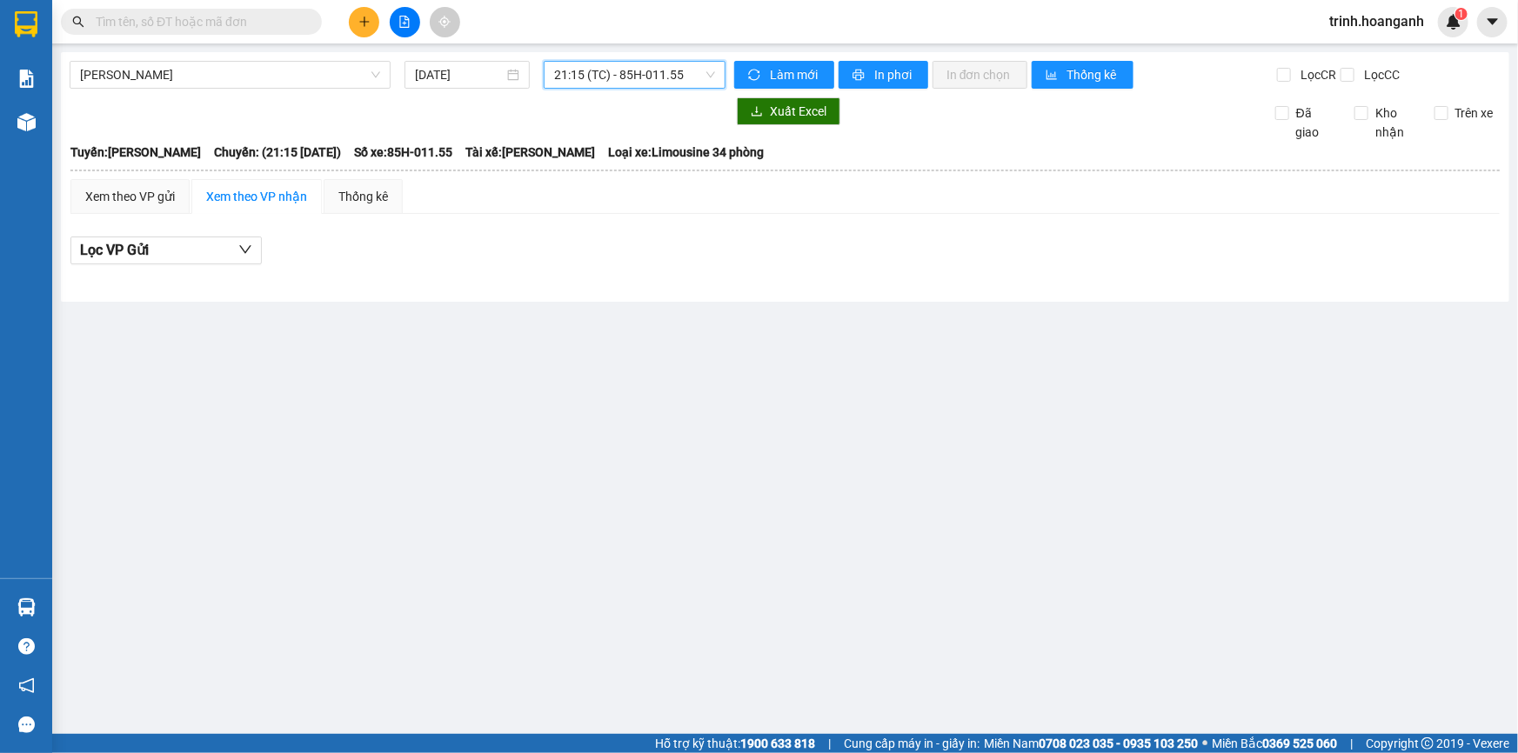
click at [626, 70] on span "21:15 (TC) - 85H-011.55" at bounding box center [634, 75] width 161 height 26
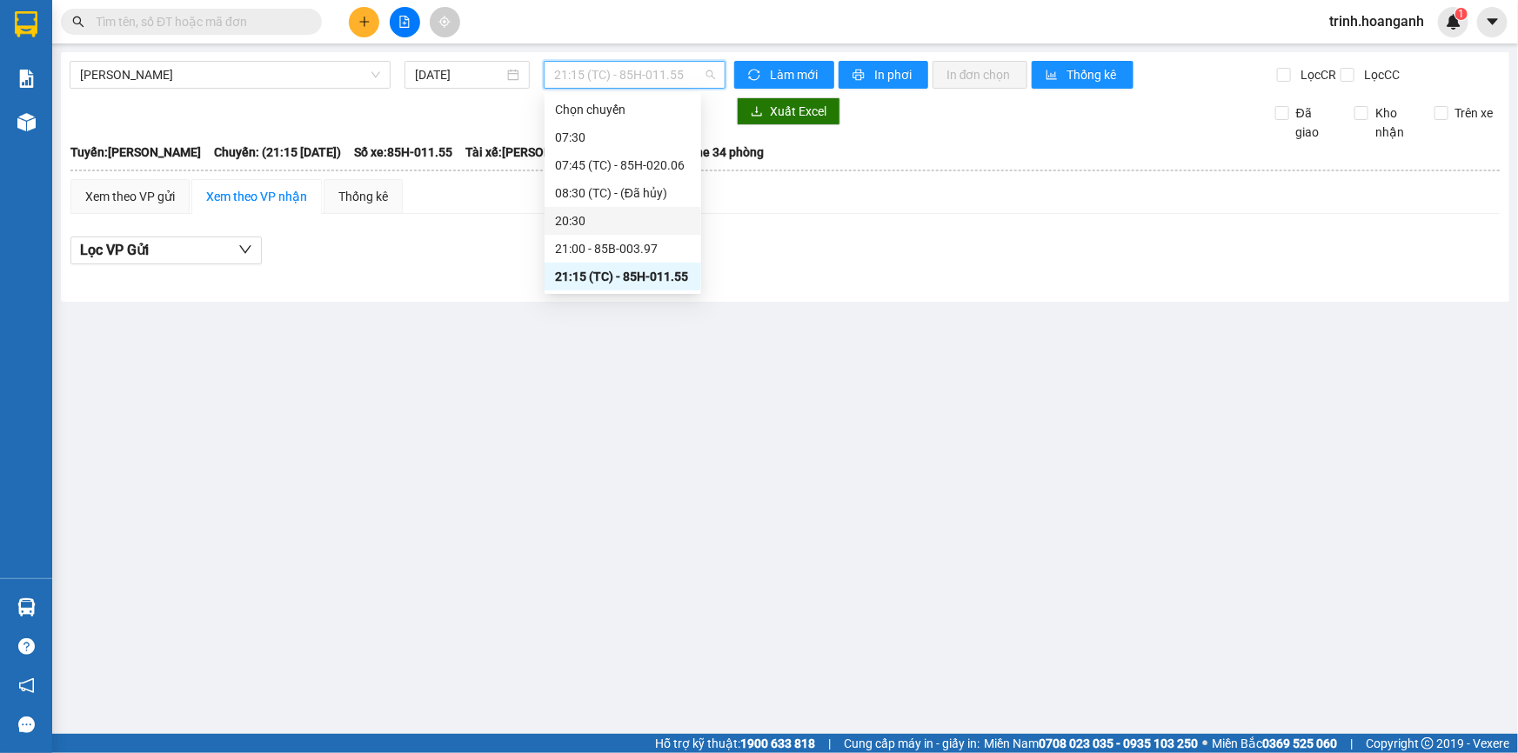
click at [631, 226] on div "20:30" at bounding box center [623, 220] width 136 height 19
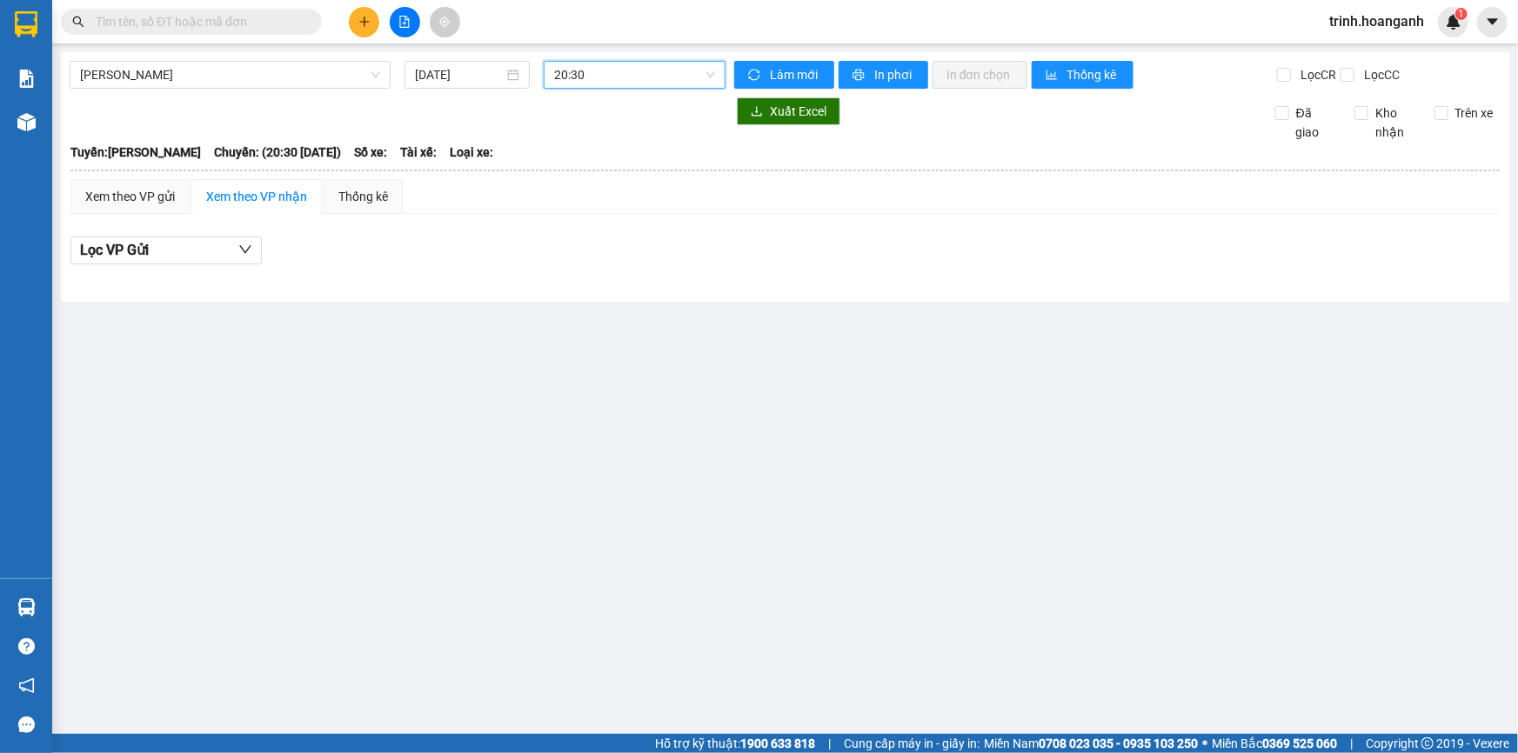
click at [657, 89] on div "[PERSON_NAME] [DATE] 20:30 20:30 Làm mới In phơi In đơn chọn Thống kê Lọc CR Lọ…" at bounding box center [785, 177] width 1448 height 250
click at [657, 80] on span "20:30" at bounding box center [634, 75] width 161 height 26
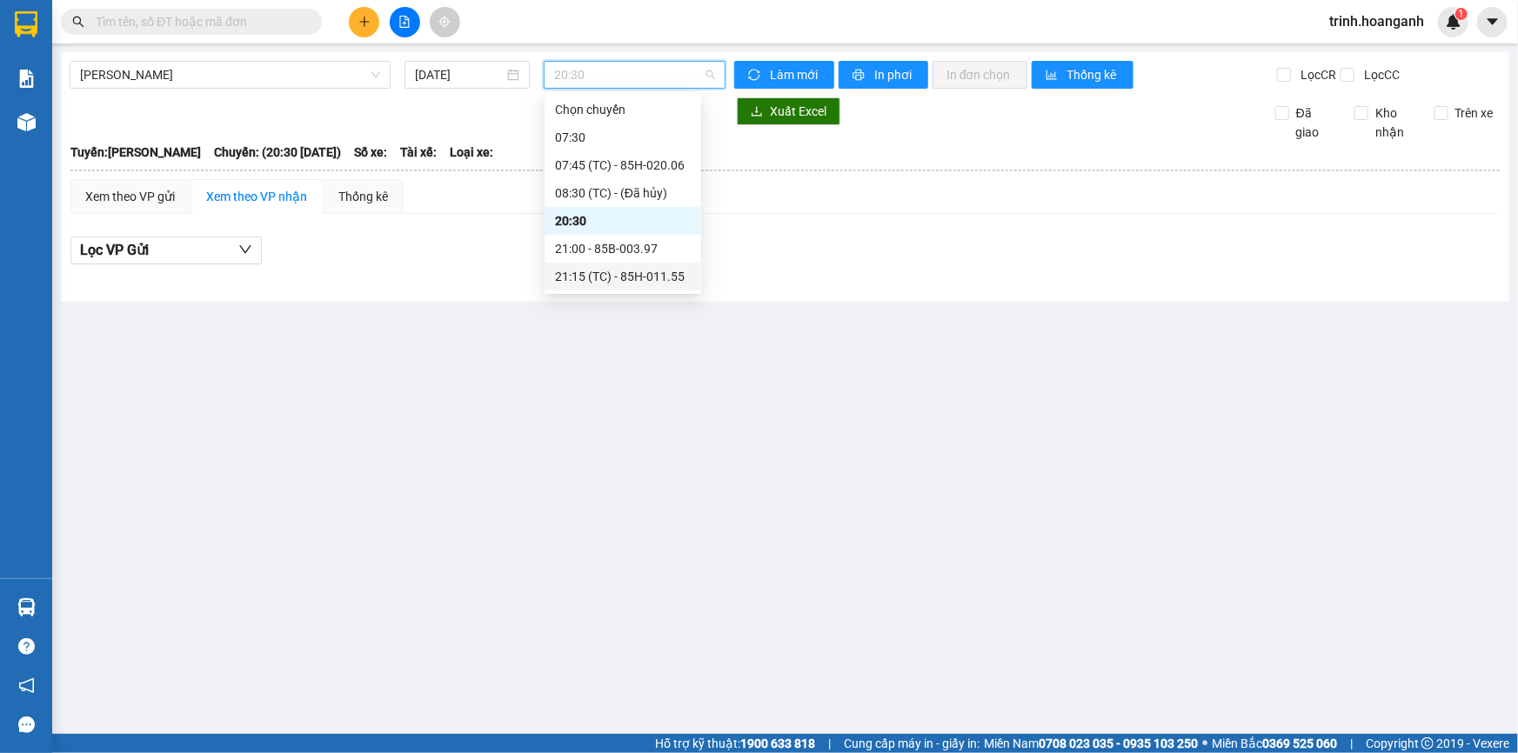
click at [658, 271] on div "21:15 (TC) - 85H-011.55" at bounding box center [623, 276] width 136 height 19
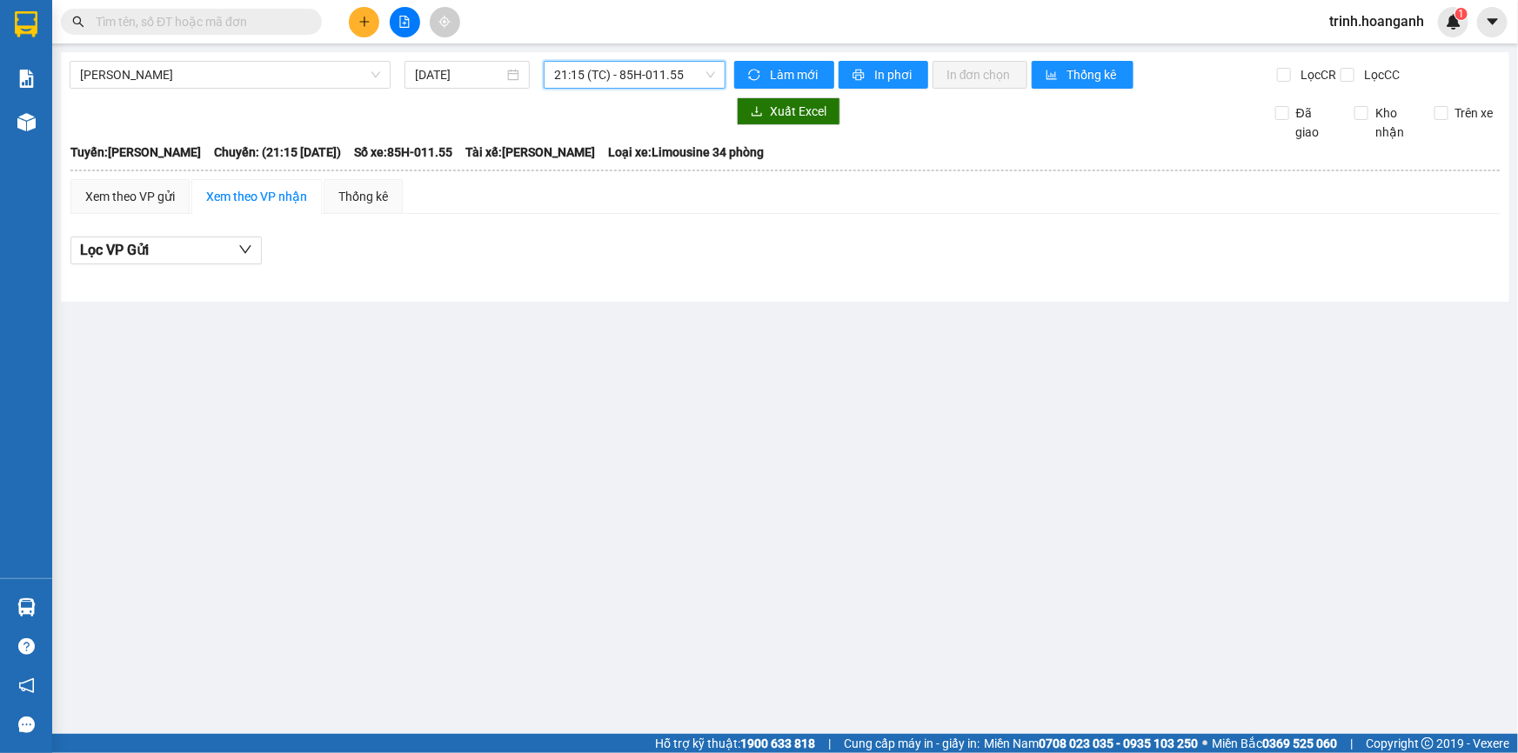
click at [660, 61] on div "21:15 (TC) - 85H-011.55" at bounding box center [635, 75] width 182 height 28
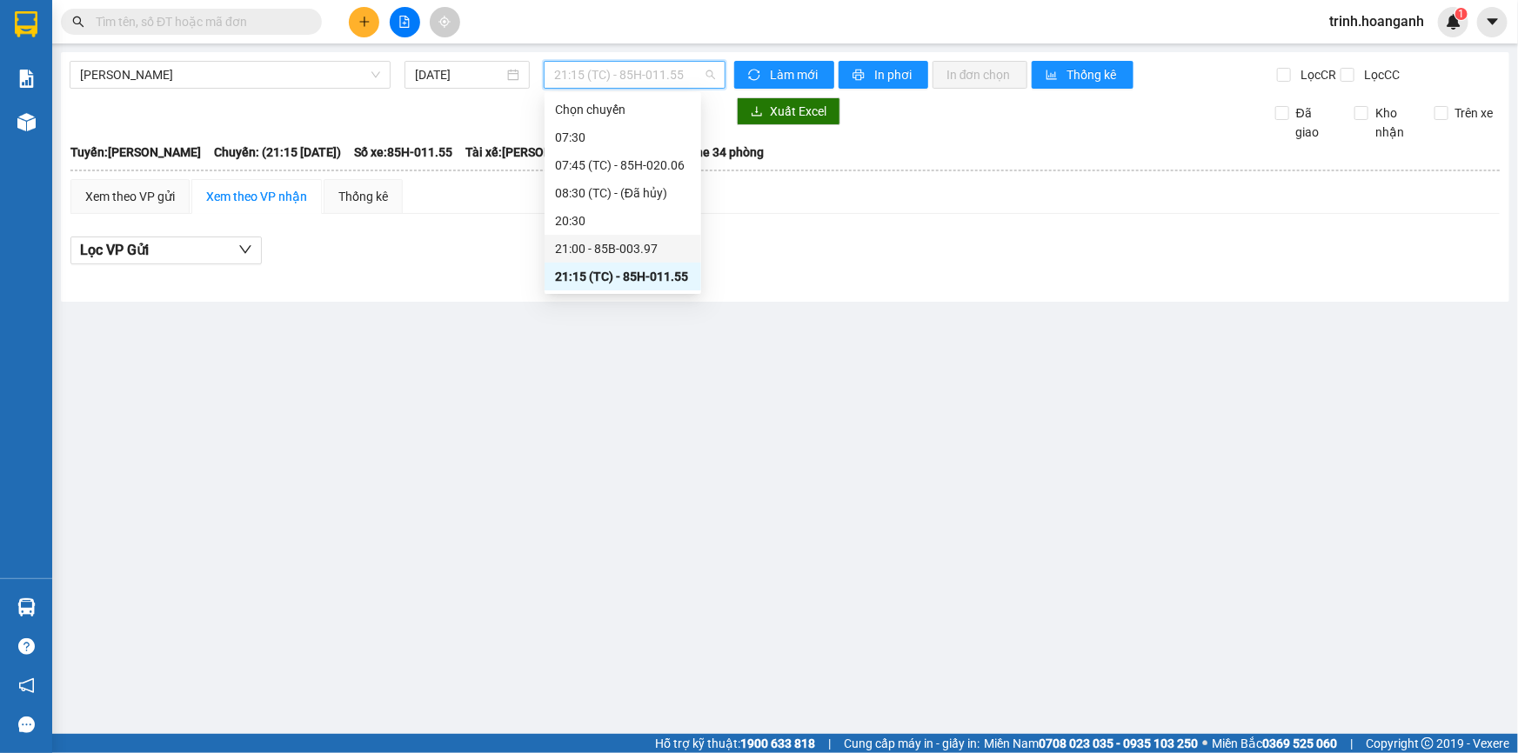
click at [618, 244] on div "21:00 - 85B-003.97" at bounding box center [623, 248] width 136 height 19
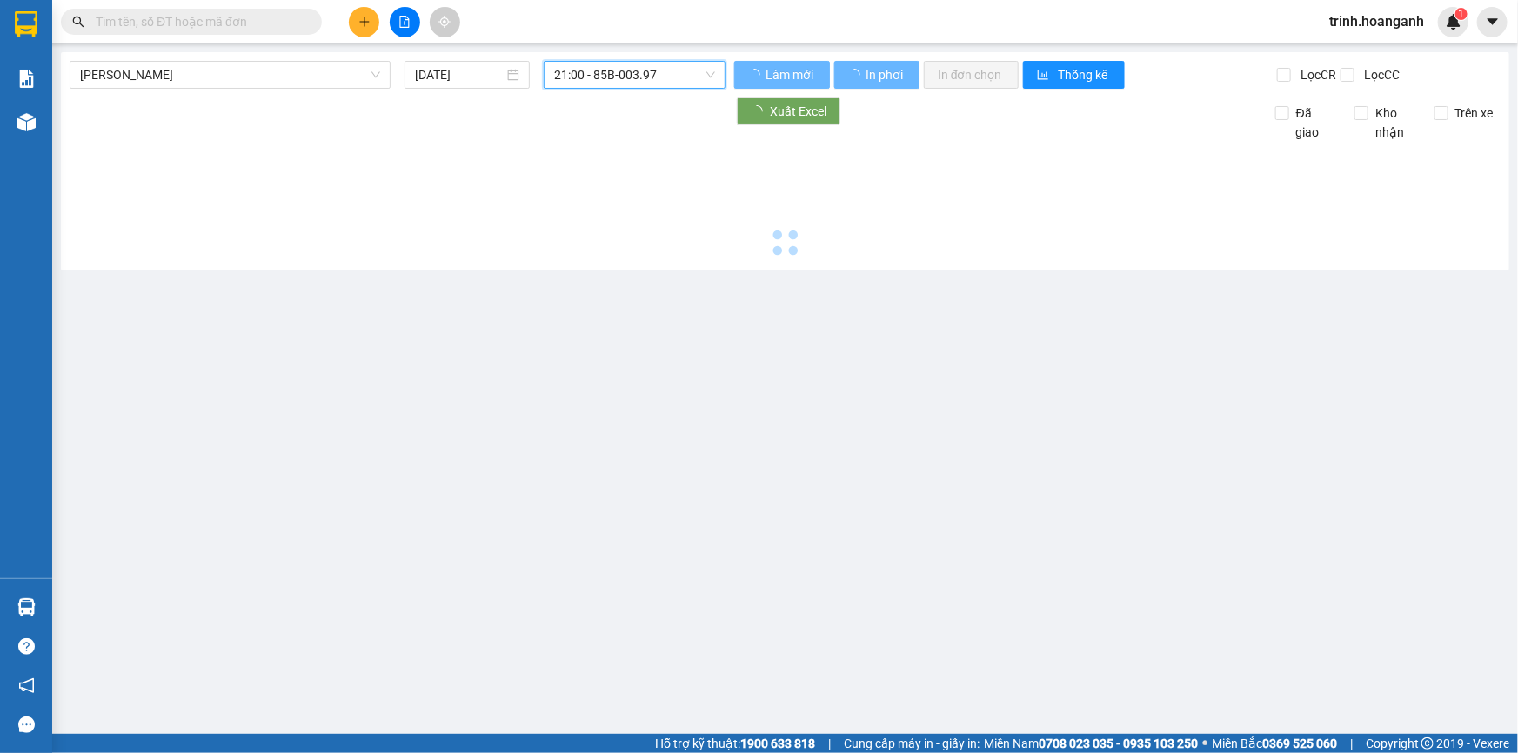
click at [651, 85] on span "21:00 - 85B-003.97" at bounding box center [634, 75] width 161 height 26
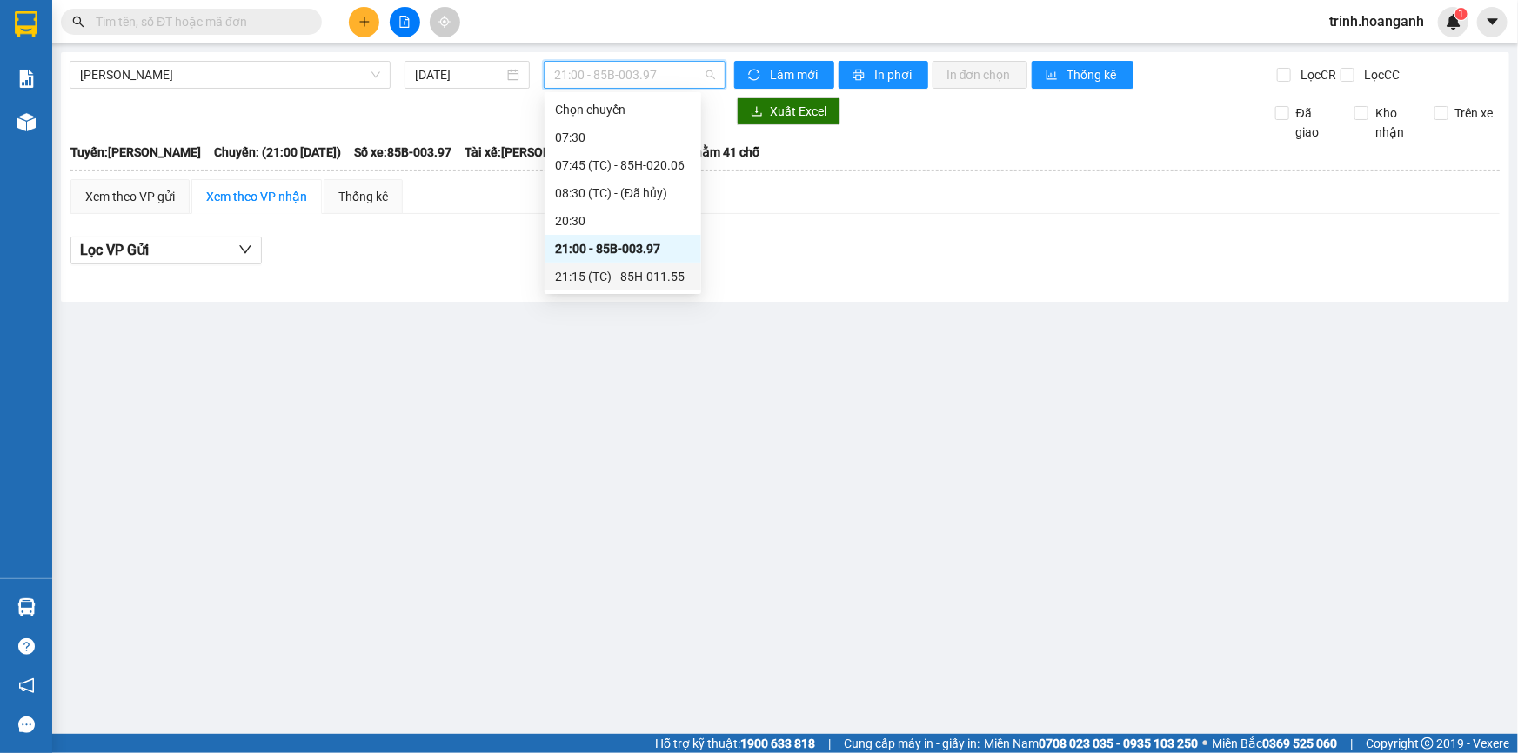
click at [658, 273] on div "21:15 (TC) - 85H-011.55" at bounding box center [623, 276] width 136 height 19
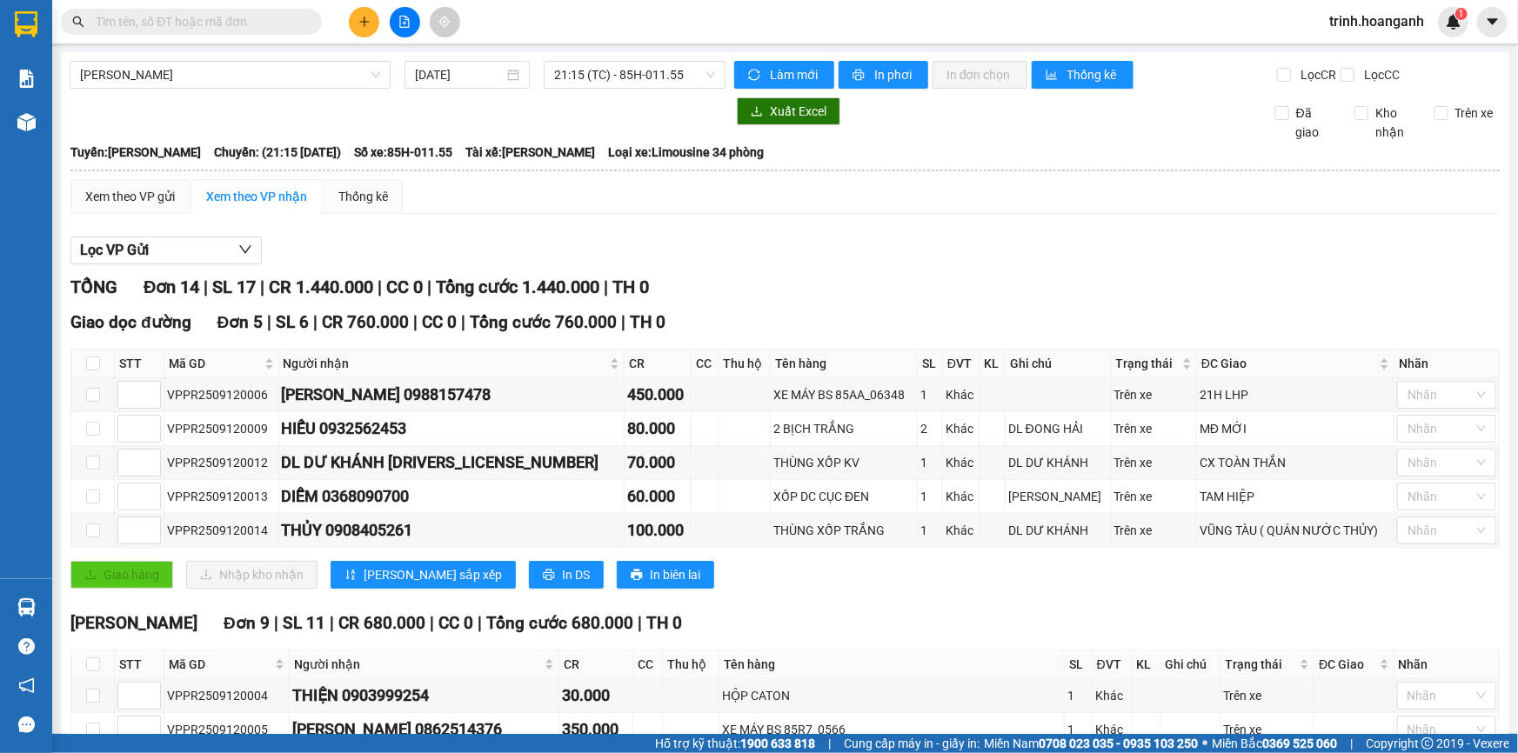
click at [876, 60] on div "[PERSON_NAME] [DATE] 21:15 (TC) - 85H-011.55 Làm mới In phơi In đơn chọn Thống …" at bounding box center [785, 558] width 1448 height 1013
click at [874, 82] on span "In phơi" at bounding box center [894, 74] width 40 height 19
click at [1376, 22] on span "trinh.hoanganh" at bounding box center [1376, 21] width 123 height 22
click at [1363, 59] on span "Đăng xuất" at bounding box center [1384, 53] width 86 height 19
